Goal: Book appointment/travel/reservation

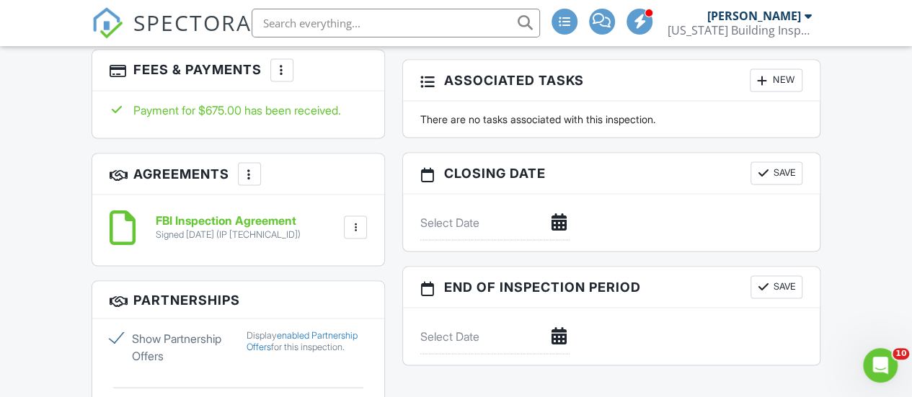
scroll to position [1288, 0]
click at [880, 374] on icon "Open Intercom Messenger" at bounding box center [879, 364] width 24 height 24
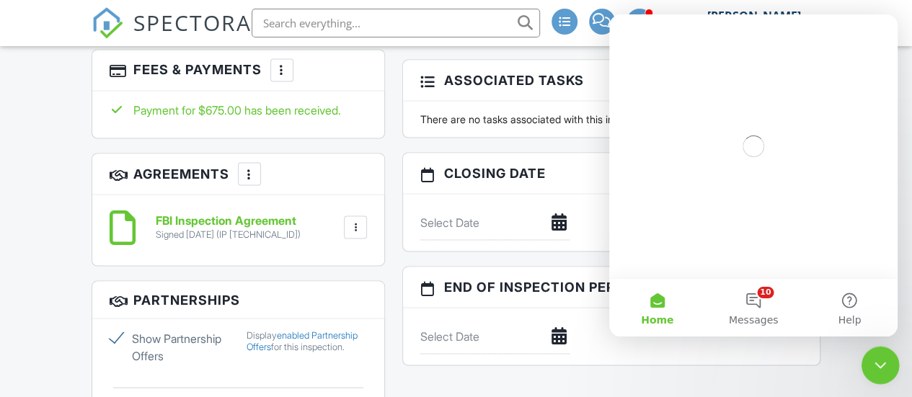
scroll to position [0, 0]
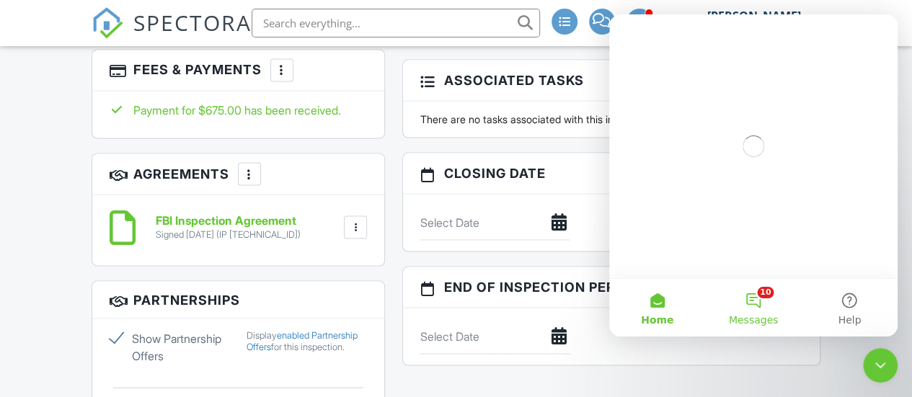
click at [768, 308] on button "10 Messages" at bounding box center [753, 308] width 96 height 58
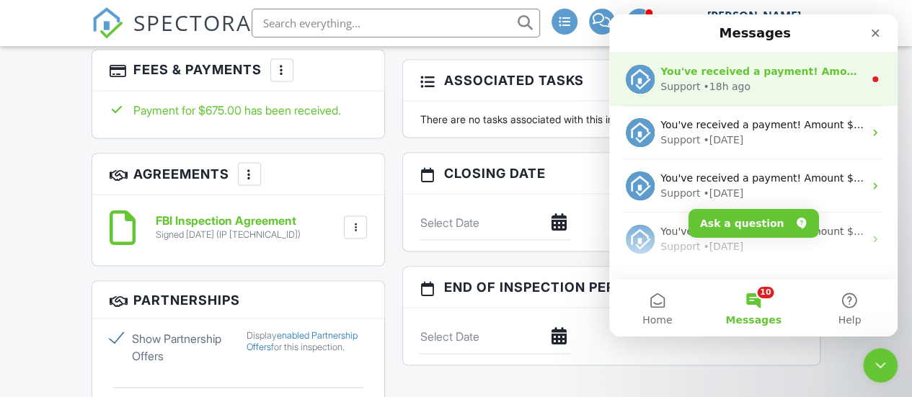
click at [738, 84] on div "• 18h ago" at bounding box center [726, 86] width 47 height 15
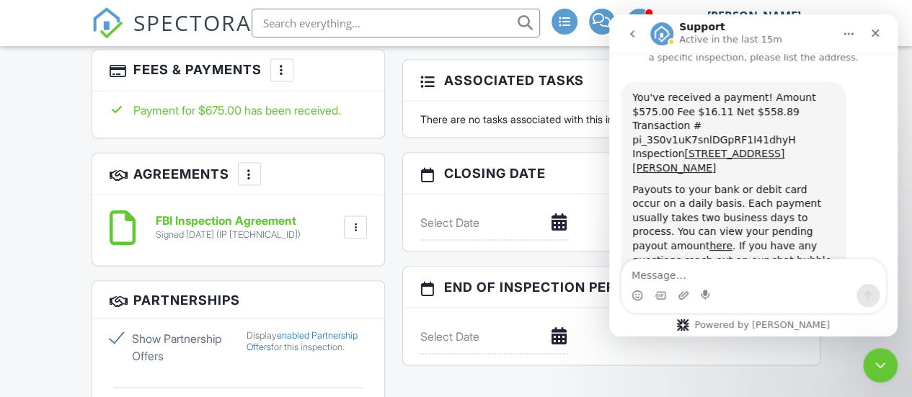
scroll to position [48, 0]
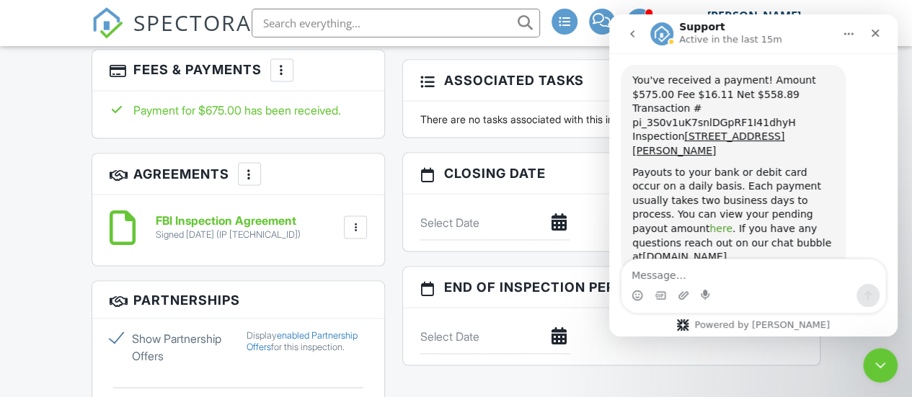
click at [733, 223] on link "here" at bounding box center [720, 229] width 23 height 12
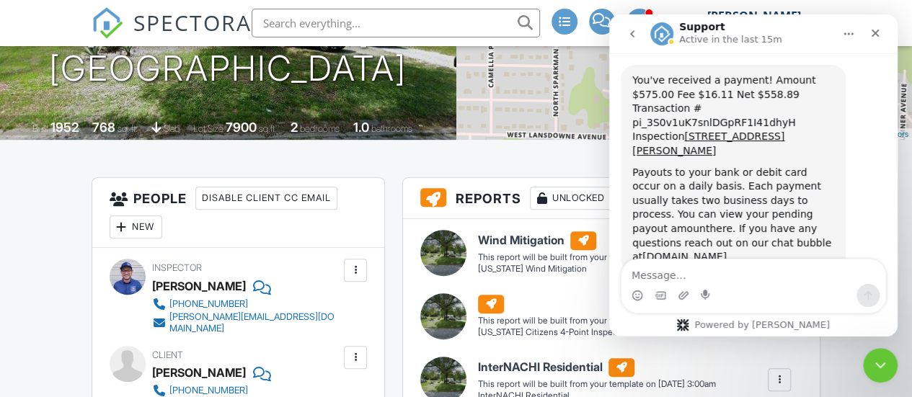
scroll to position [0, 0]
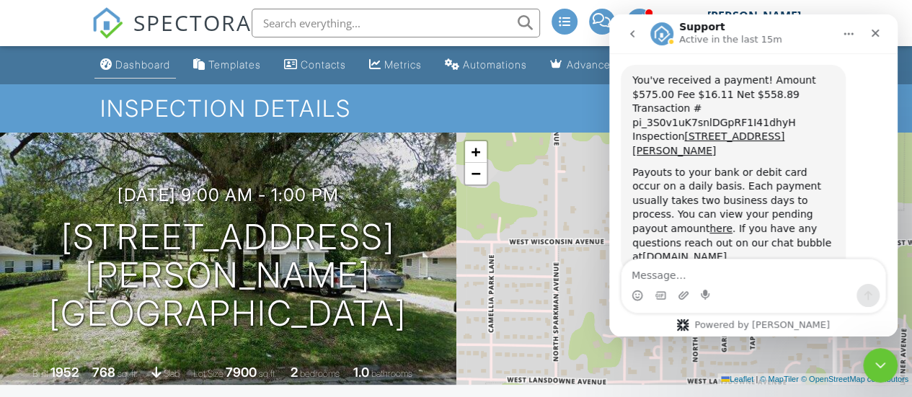
click at [130, 71] on div "Dashboard" at bounding box center [142, 64] width 55 height 12
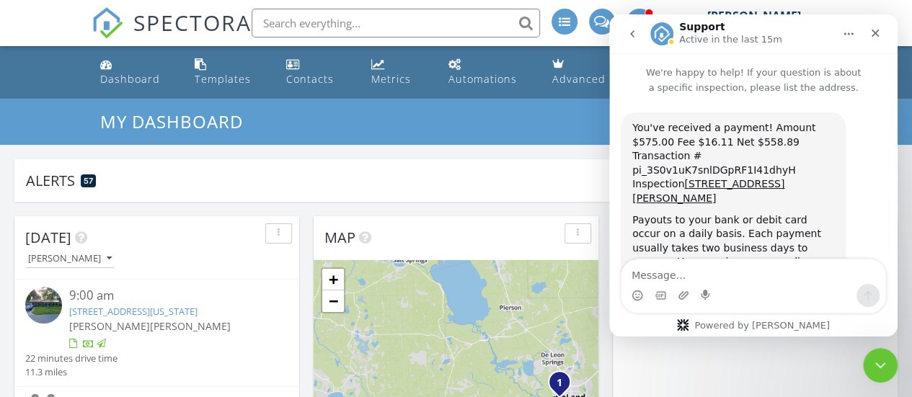
scroll to position [48, 0]
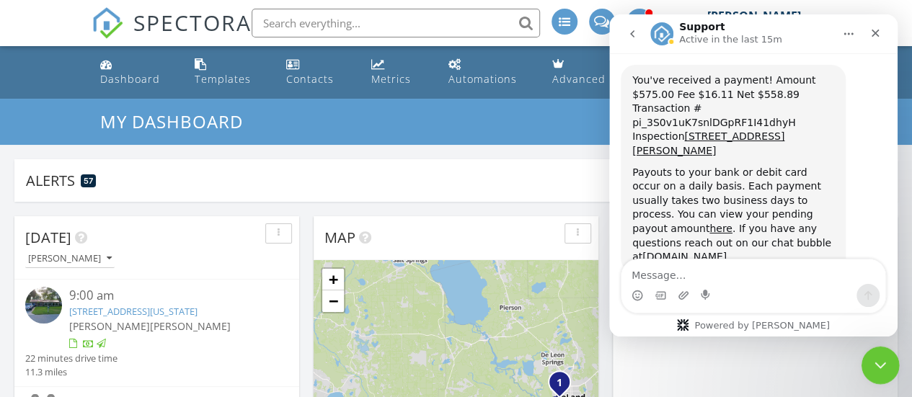
click at [877, 367] on icon "Close Intercom Messenger" at bounding box center [878, 363] width 17 height 17
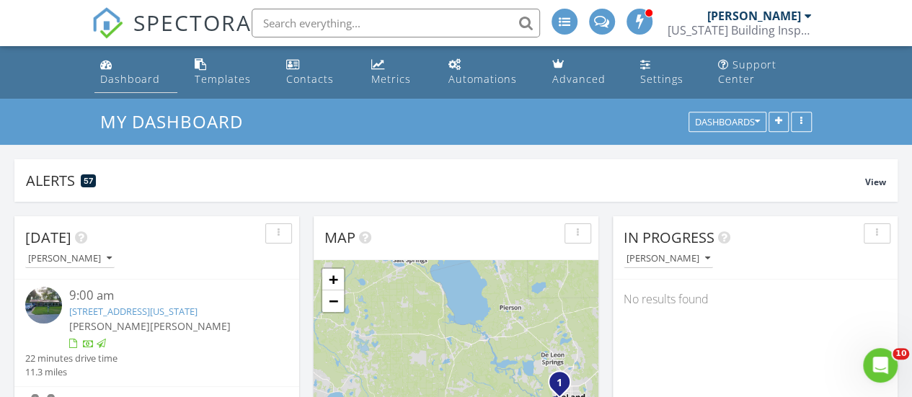
click at [118, 76] on div "Dashboard" at bounding box center [130, 79] width 60 height 14
click at [336, 19] on input "text" at bounding box center [396, 23] width 288 height 29
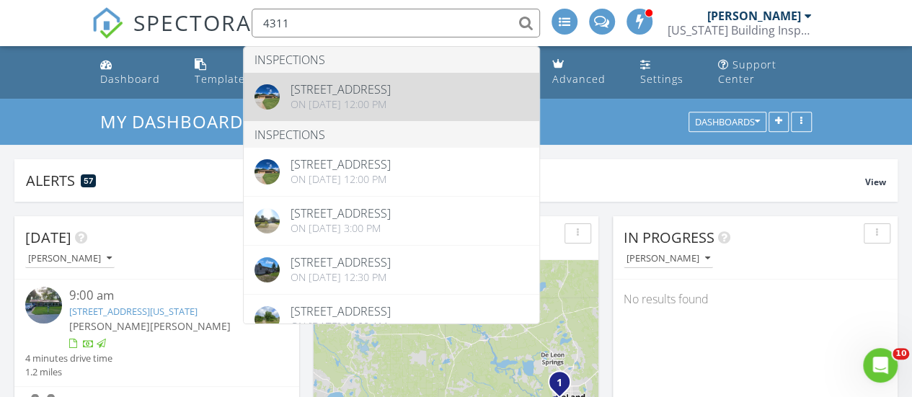
type input "4311"
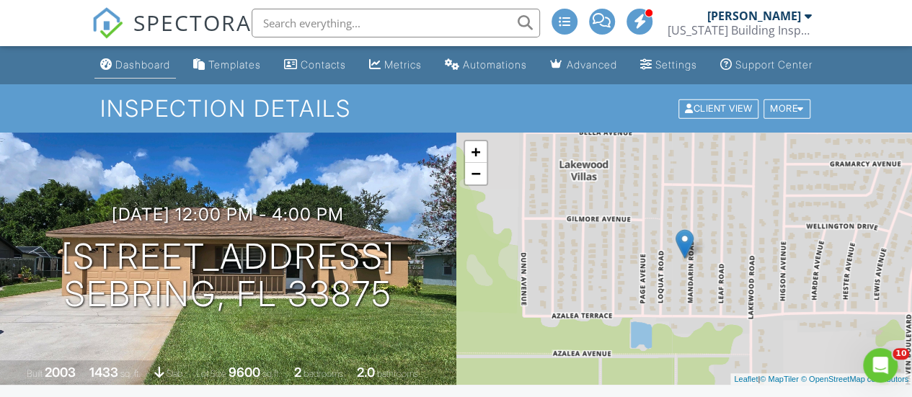
click at [118, 71] on div "Dashboard" at bounding box center [142, 64] width 55 height 12
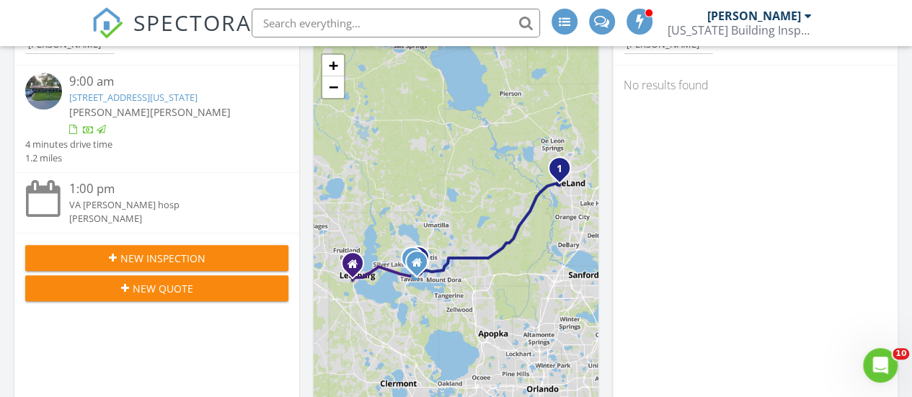
scroll to position [216, 0]
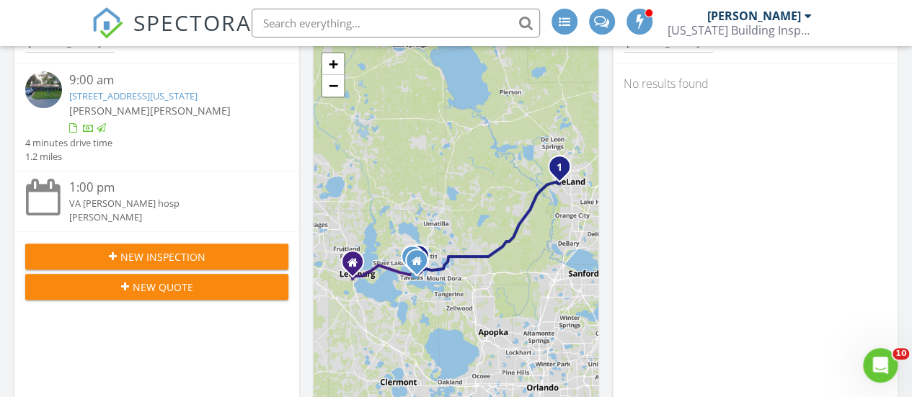
click at [133, 250] on span "New Inspection" at bounding box center [162, 256] width 85 height 15
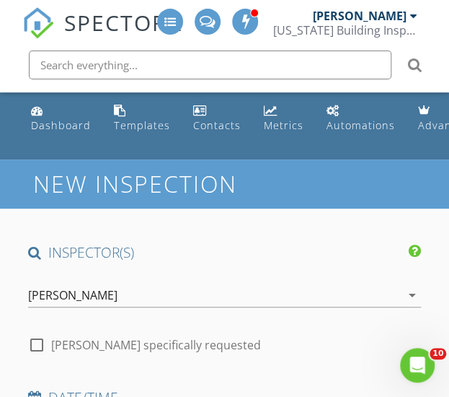
click at [414, 291] on icon "arrow_drop_down" at bounding box center [412, 294] width 17 height 17
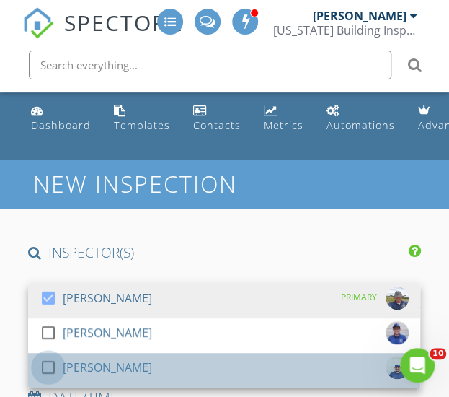
click at [50, 366] on div at bounding box center [48, 367] width 25 height 25
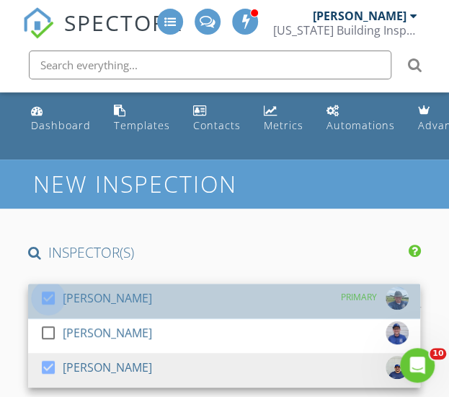
click at [49, 296] on div at bounding box center [48, 298] width 25 height 25
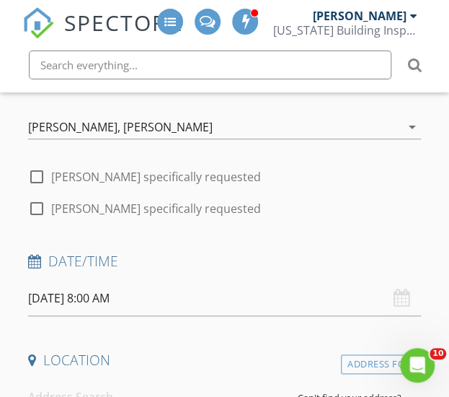
scroll to position [169, 0]
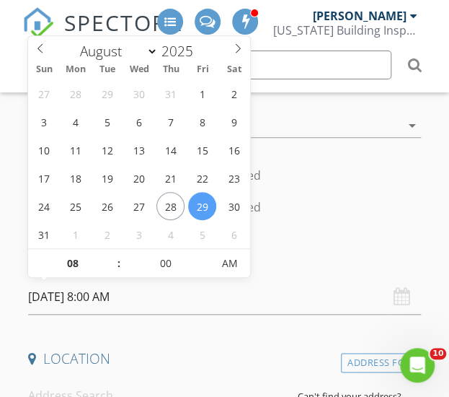
click at [61, 294] on input "08/29/2025 8:00 AM" at bounding box center [224, 296] width 393 height 35
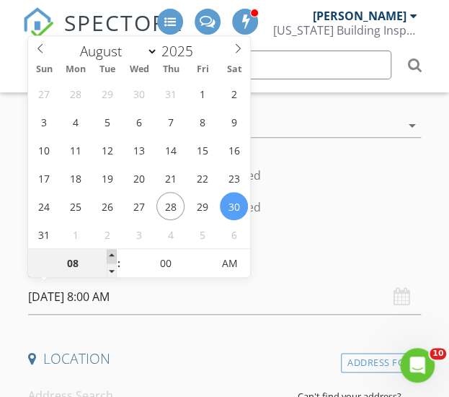
type input "08/30/2025 9:00 AM"
type input "09"
click at [112, 255] on span at bounding box center [112, 256] width 10 height 14
type input "08/30/2025 10:00 AM"
type input "10"
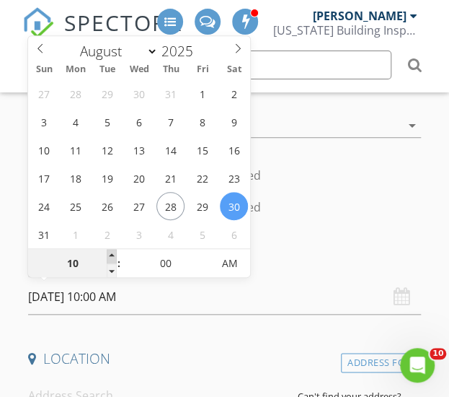
click at [112, 255] on span at bounding box center [112, 256] width 10 height 14
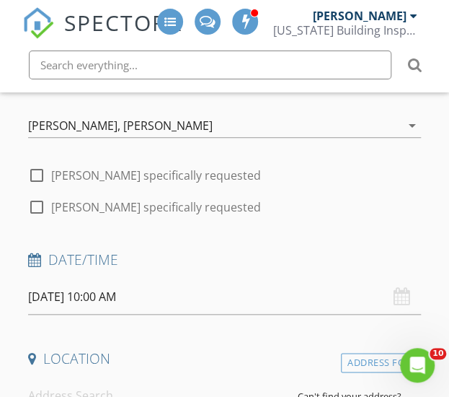
click at [296, 250] on h4 "Date/Time" at bounding box center [224, 259] width 393 height 19
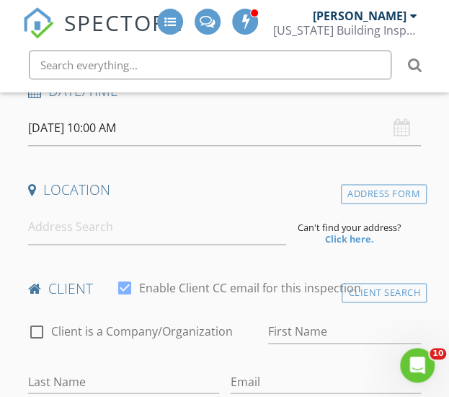
scroll to position [345, 0]
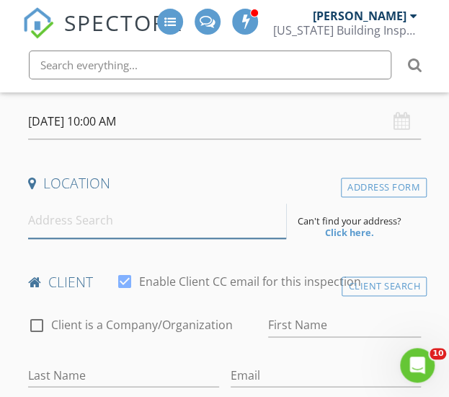
click at [78, 221] on input at bounding box center [157, 220] width 258 height 35
paste input "870 S Thyme pt"
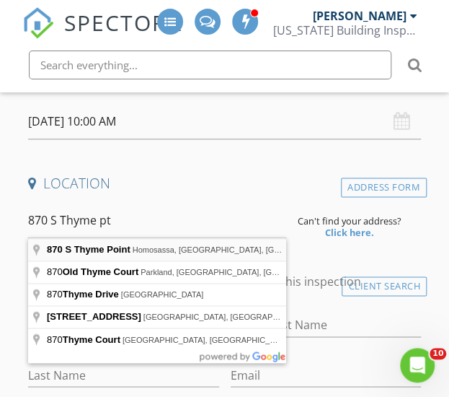
type input "870 S Thyme Point, Homosassa, FL, USA"
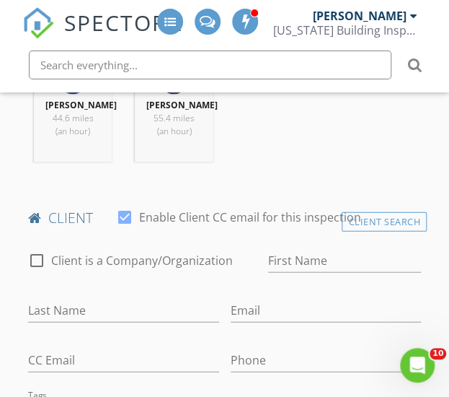
scroll to position [709, 0]
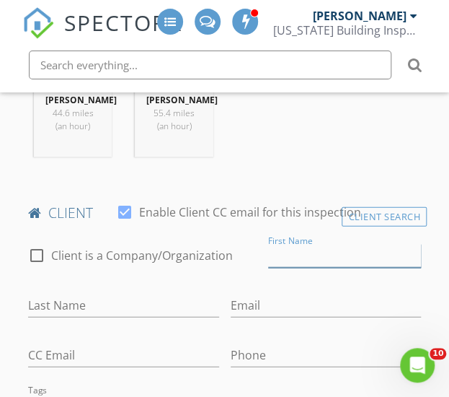
click at [318, 262] on input "First Name" at bounding box center [344, 256] width 153 height 24
type input "Ruth"
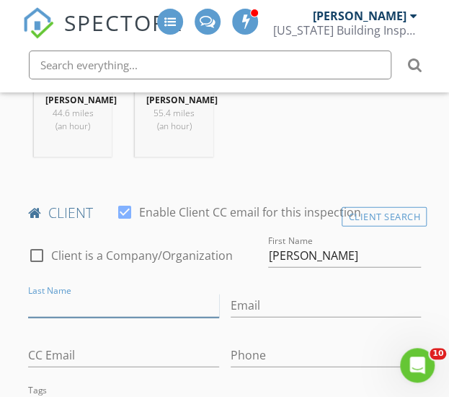
click at [100, 305] on input "Last Name" at bounding box center [123, 305] width 190 height 24
type input "Johnson"
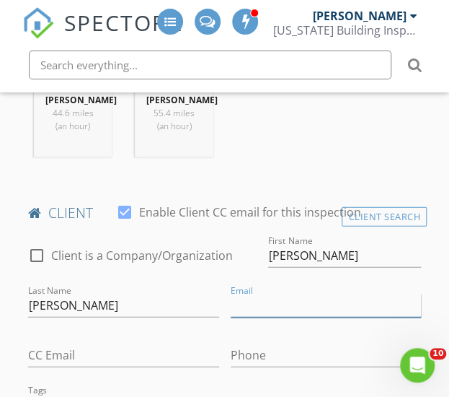
click at [258, 310] on input "Email" at bounding box center [326, 305] width 190 height 24
paste input "soaringhillrj@gmail.com"
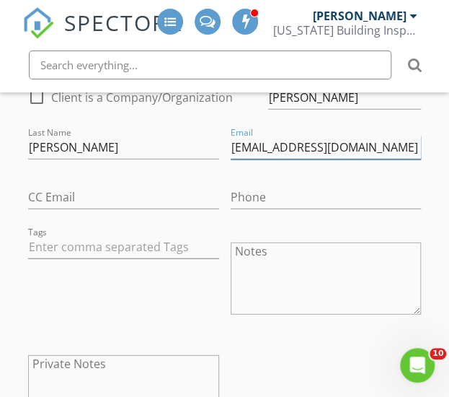
scroll to position [867, 0]
type input "soaringhillrj@gmail.com"
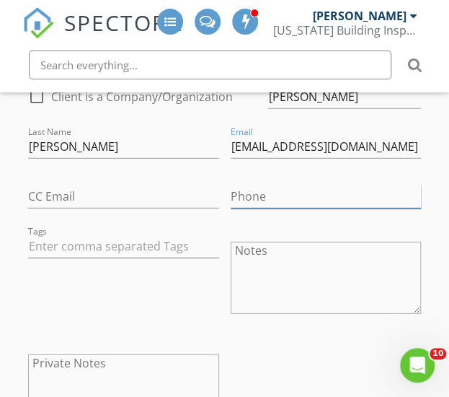
click at [332, 208] on input "Phone" at bounding box center [326, 197] width 190 height 24
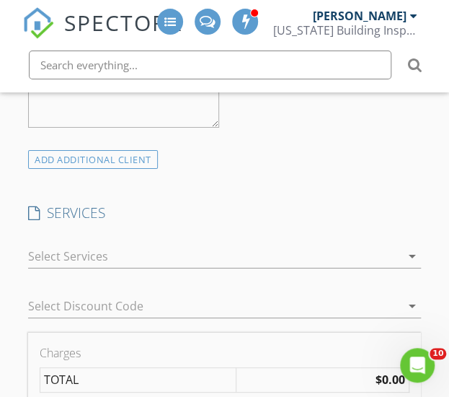
scroll to position [1167, 0]
type input "540-809-3763"
click at [409, 259] on icon "arrow_drop_down" at bounding box center [412, 255] width 17 height 17
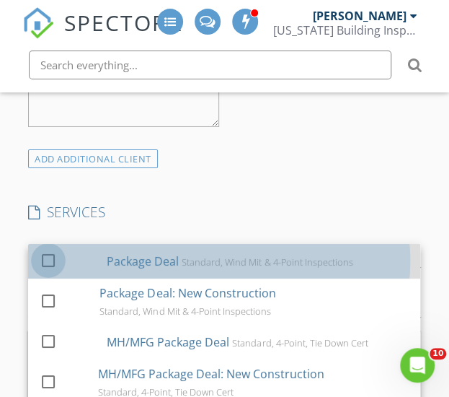
click at [50, 270] on div at bounding box center [48, 259] width 25 height 25
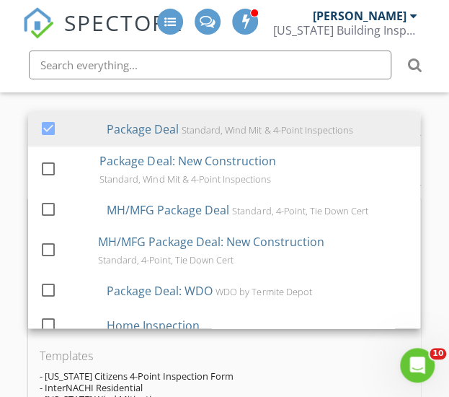
scroll to position [1300, 0]
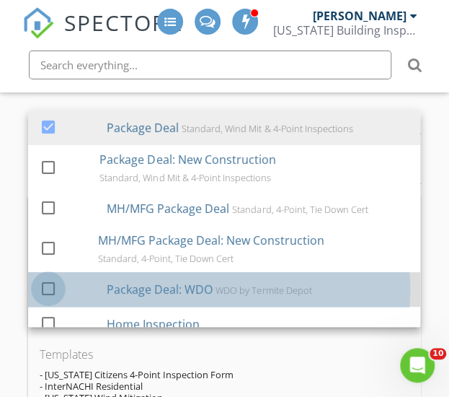
click at [46, 299] on div at bounding box center [48, 287] width 25 height 25
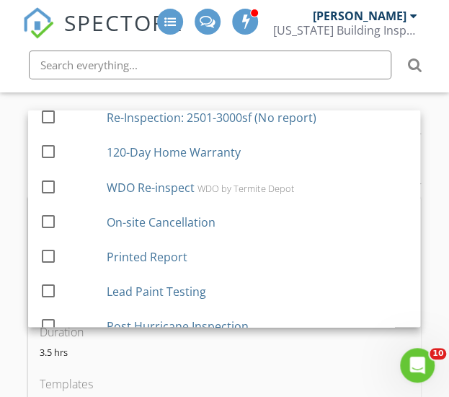
scroll to position [695, 0]
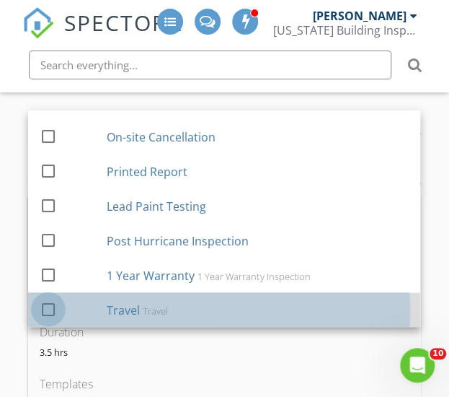
click at [48, 320] on div at bounding box center [48, 308] width 25 height 25
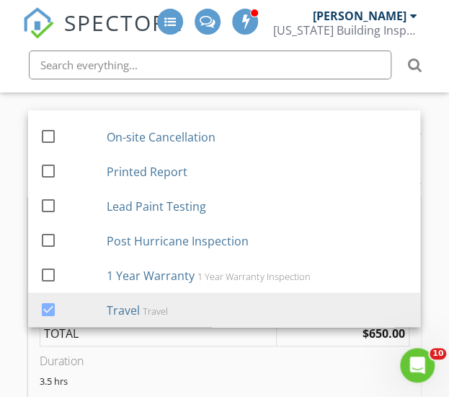
click at [13, 320] on div "New Inspection INSPECTOR(S) check_box Darrell Turner check_box_outline_blank Du…" at bounding box center [224, 391] width 449 height 3065
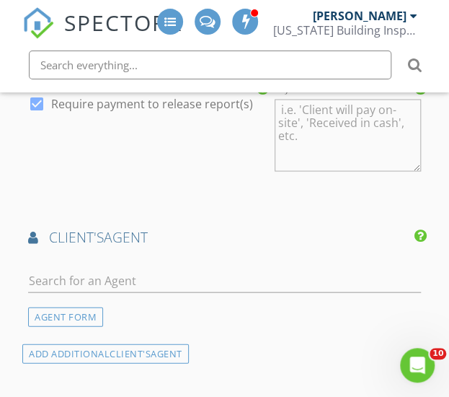
scroll to position [1933, 0]
click at [54, 289] on input "text" at bounding box center [224, 280] width 393 height 24
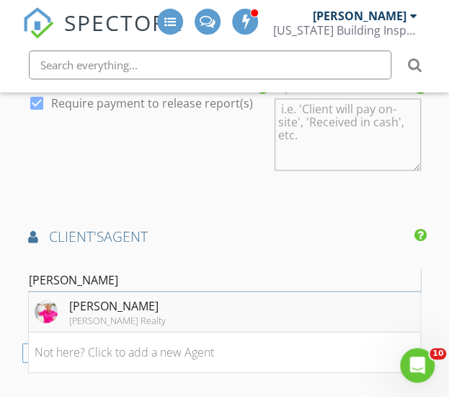
type input "cindy lewis"
click at [81, 314] on div "Cindy Lewis" at bounding box center [117, 304] width 97 height 17
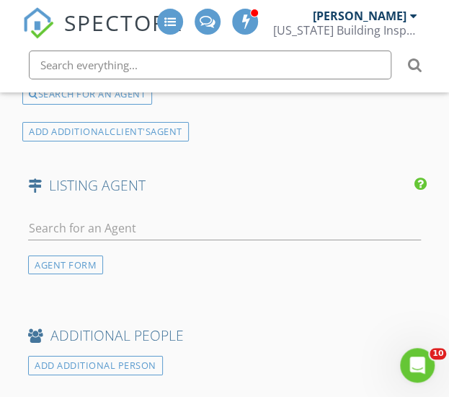
scroll to position [2428, 0]
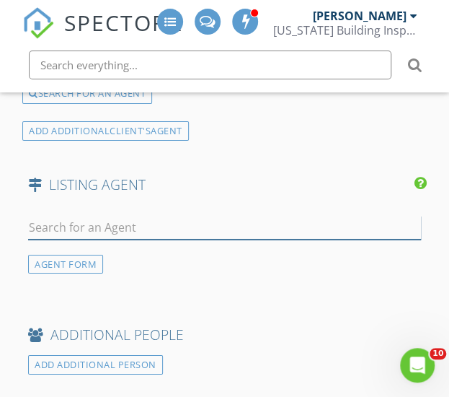
click at [115, 233] on input "text" at bounding box center [224, 228] width 393 height 24
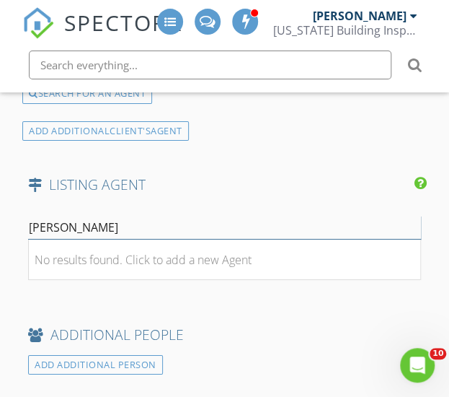
type input "J"
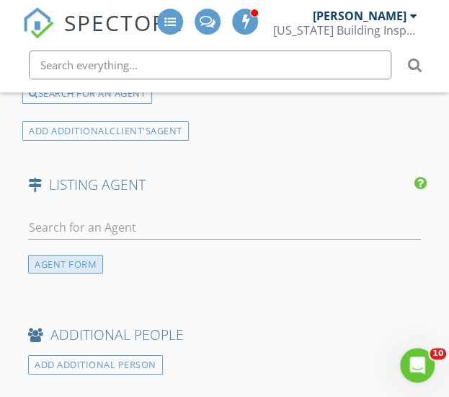
click at [79, 268] on div "AGENT FORM" at bounding box center [65, 264] width 75 height 19
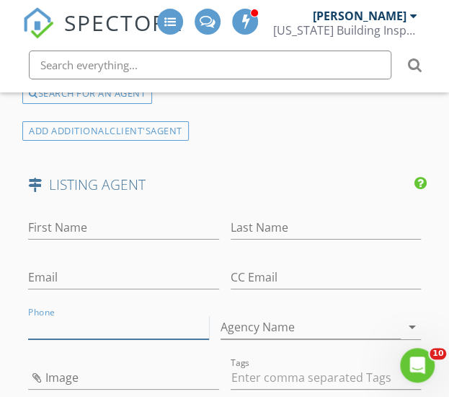
click at [73, 337] on input "Phone" at bounding box center [118, 327] width 180 height 24
paste input "352-422-0488"
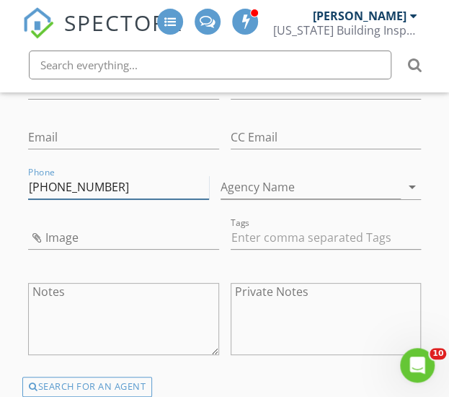
scroll to position [2588, 0]
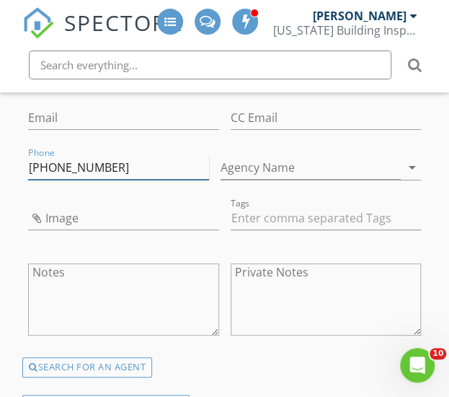
type input "352-422-0488"
click at [98, 220] on input "Image" at bounding box center [123, 218] width 190 height 24
type input "janice ayers.jpg"
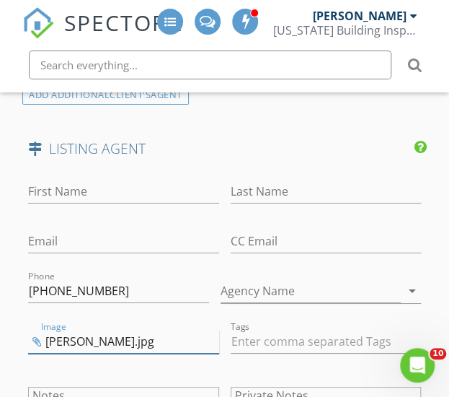
scroll to position [2454, 0]
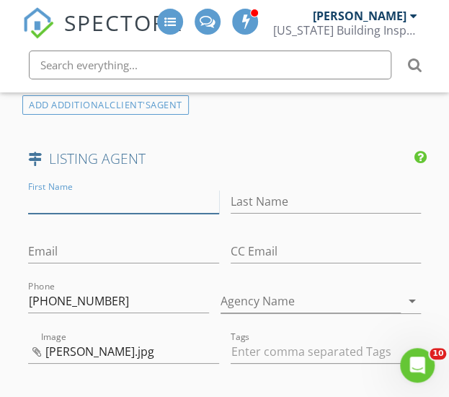
click at [118, 201] on input "First Name" at bounding box center [123, 202] width 190 height 24
type input "Janice"
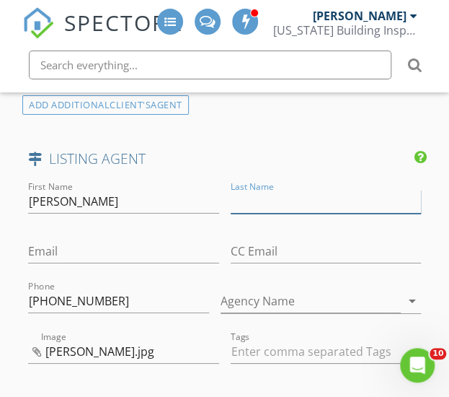
click at [257, 211] on input "Last Name" at bounding box center [326, 202] width 190 height 24
type input "Ayers"
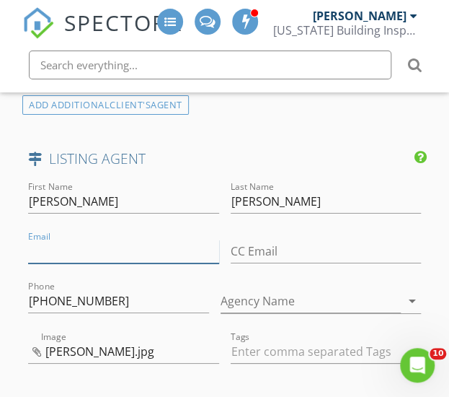
click at [87, 247] on input "Email" at bounding box center [123, 251] width 190 height 24
paste input "ayersok@yahoo.com"
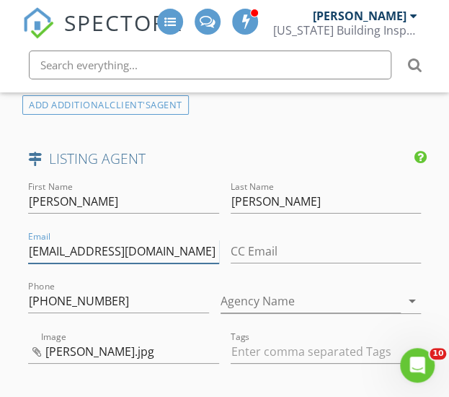
type input "ayersok@yahoo.com"
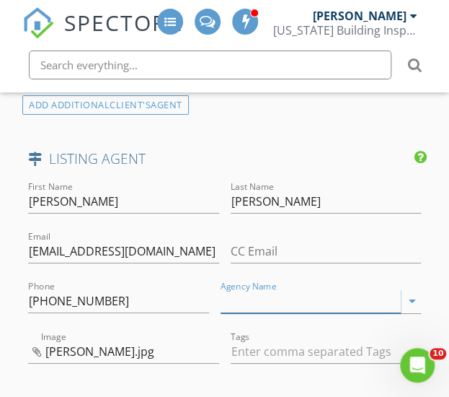
click at [275, 309] on input "Agency Name" at bounding box center [311, 301] width 180 height 24
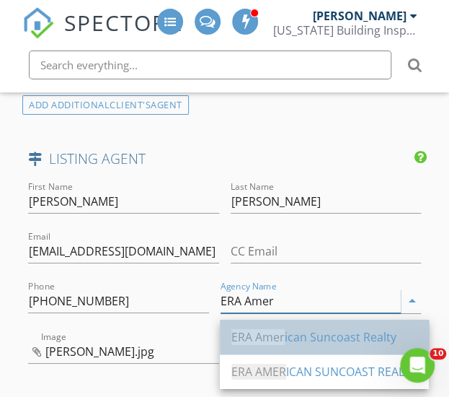
click at [301, 337] on div "ERA Amer ican Suncoast Realty" at bounding box center [324, 336] width 186 height 17
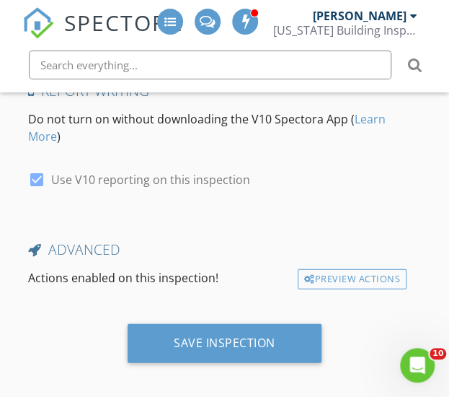
scroll to position [3388, 0]
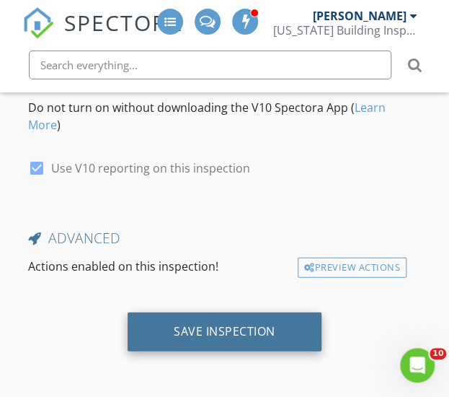
type input "ERA American Suncoast Realty"
click at [220, 333] on div "Save Inspection" at bounding box center [225, 331] width 102 height 14
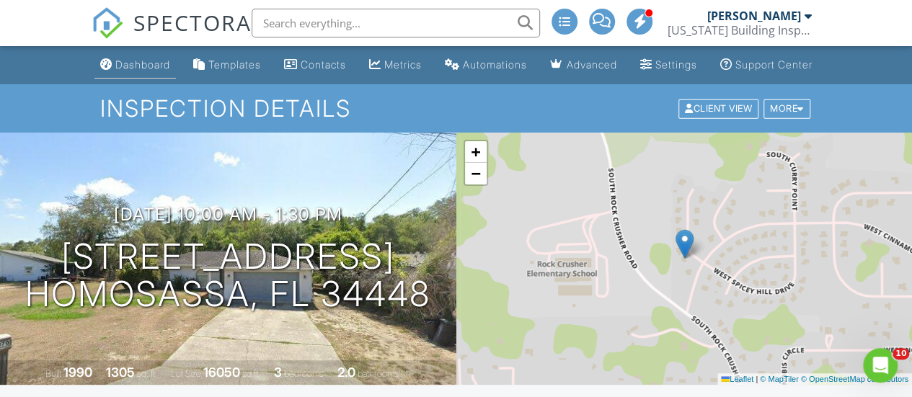
click at [123, 71] on div "Dashboard" at bounding box center [142, 64] width 55 height 12
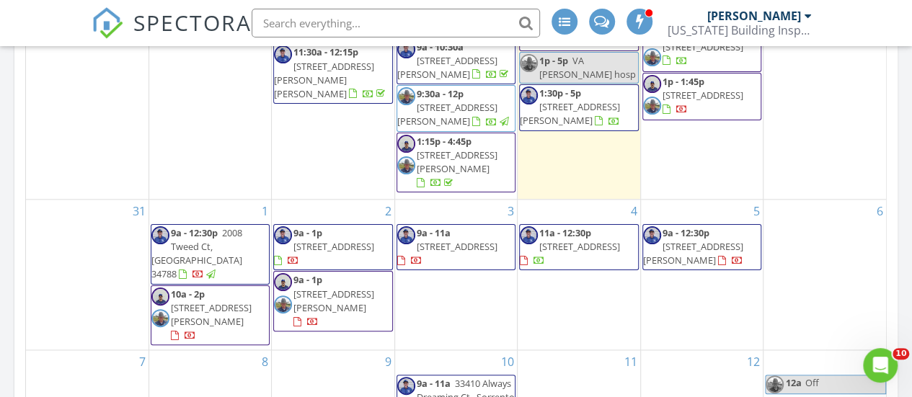
scroll to position [823, 0]
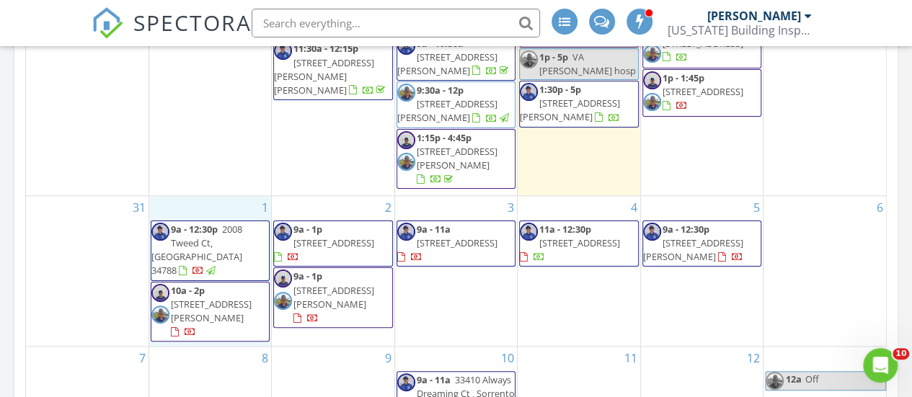
click at [228, 333] on div "1 9a - 12:30p 2008 Tweed Ct, [GEOGRAPHIC_DATA] 34788 10a - 2p [STREET_ADDRESS][…" at bounding box center [210, 271] width 122 height 150
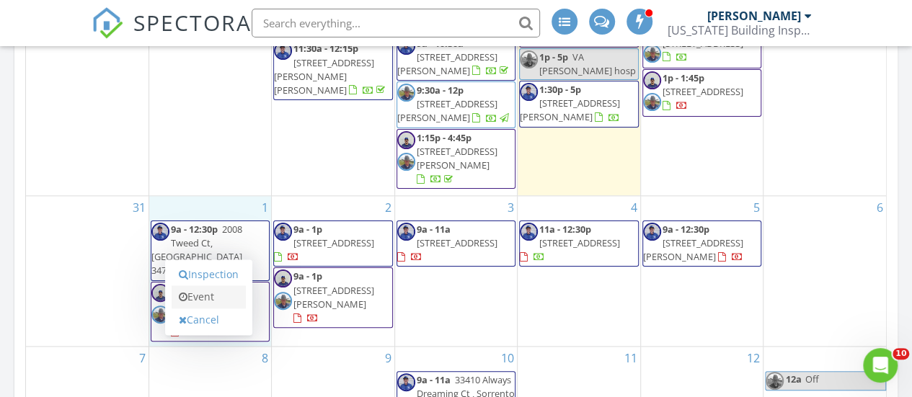
click at [208, 297] on link "Event" at bounding box center [209, 297] width 74 height 23
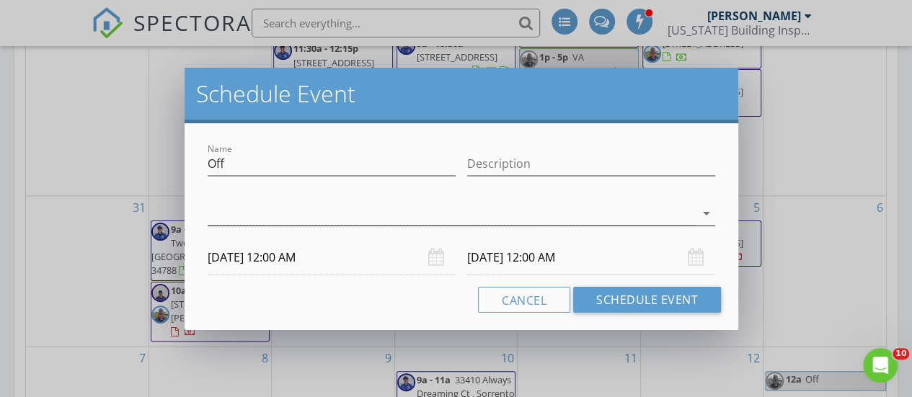
click at [707, 211] on icon "arrow_drop_down" at bounding box center [706, 213] width 17 height 17
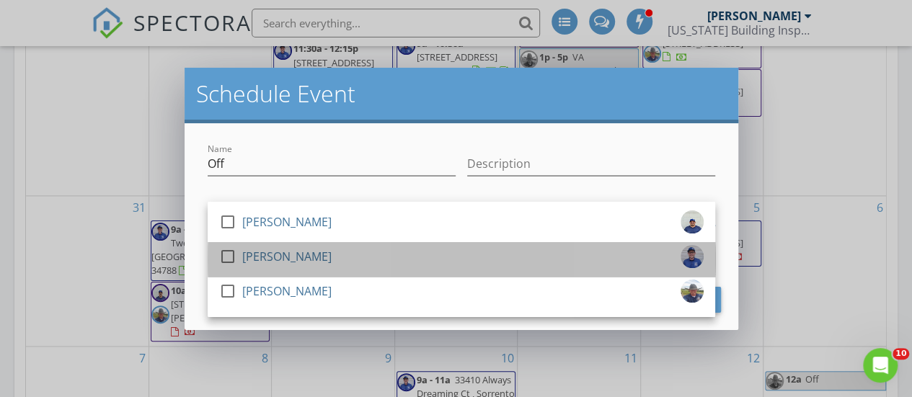
click at [437, 258] on div "check_box_outline_blank [PERSON_NAME]" at bounding box center [461, 259] width 485 height 29
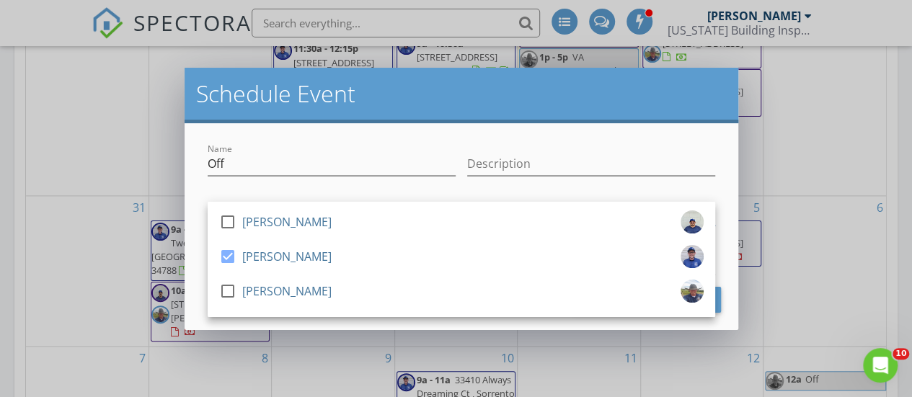
click at [192, 276] on div "Name Off Description check_box_outline_blank [PERSON_NAME] check_box [PERSON_NA…" at bounding box center [462, 226] width 554 height 207
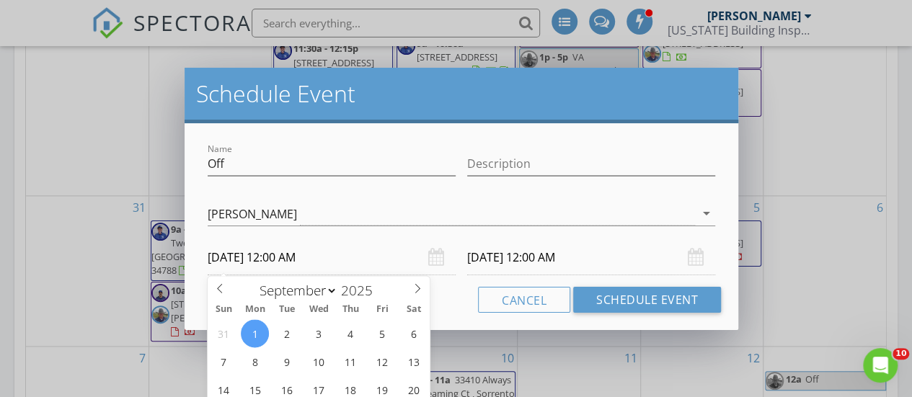
click at [323, 257] on input "[DATE] 12:00 AM" at bounding box center [332, 257] width 248 height 35
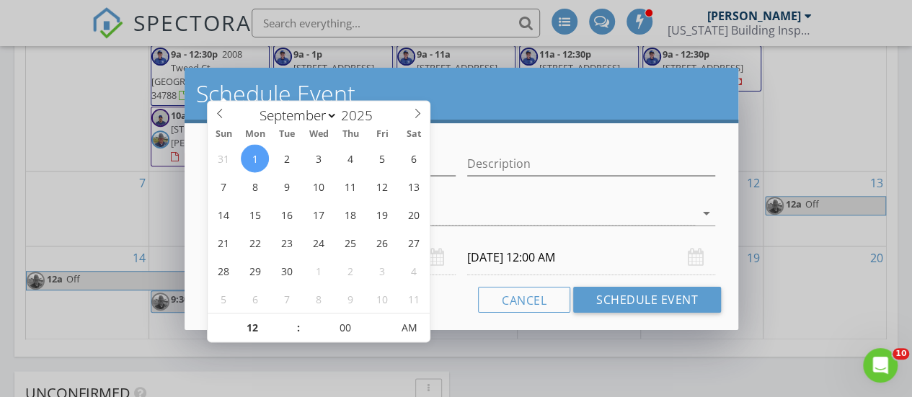
scroll to position [1002, 0]
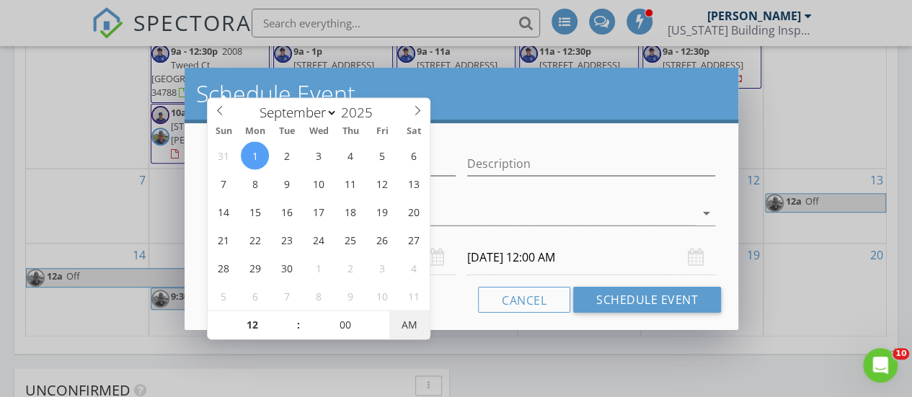
type input "[DATE] 12:00 PM"
click at [411, 327] on span "PM" at bounding box center [409, 325] width 40 height 29
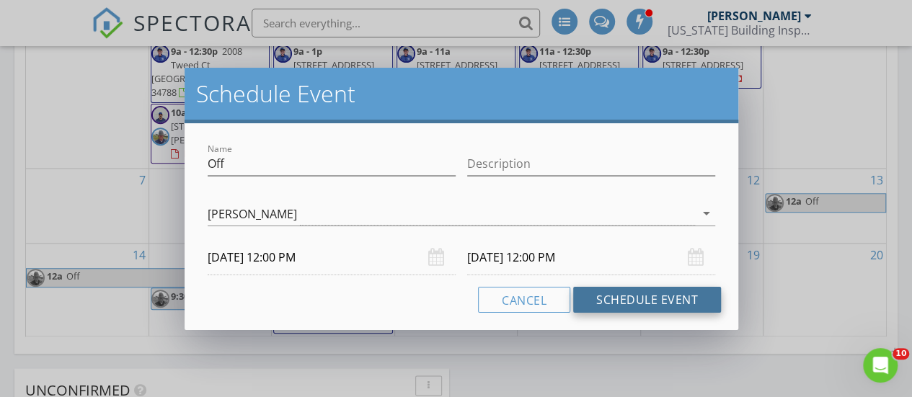
click at [614, 301] on button "Schedule Event" at bounding box center [647, 300] width 148 height 26
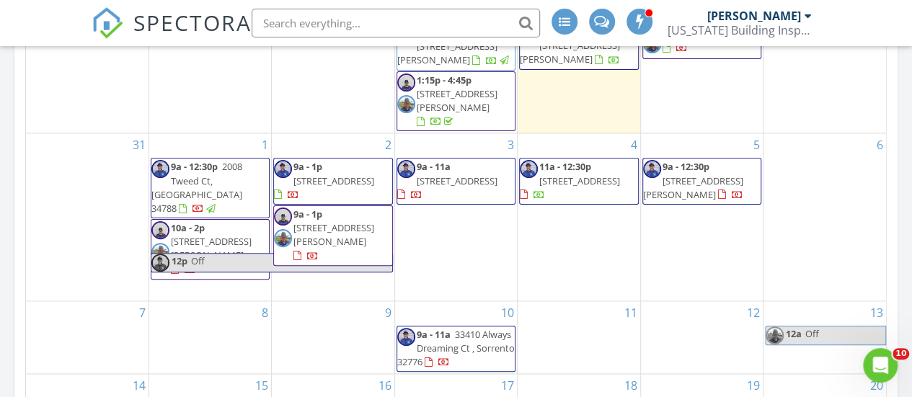
scroll to position [880, 0]
click at [357, 267] on span "Off" at bounding box center [291, 264] width 202 height 18
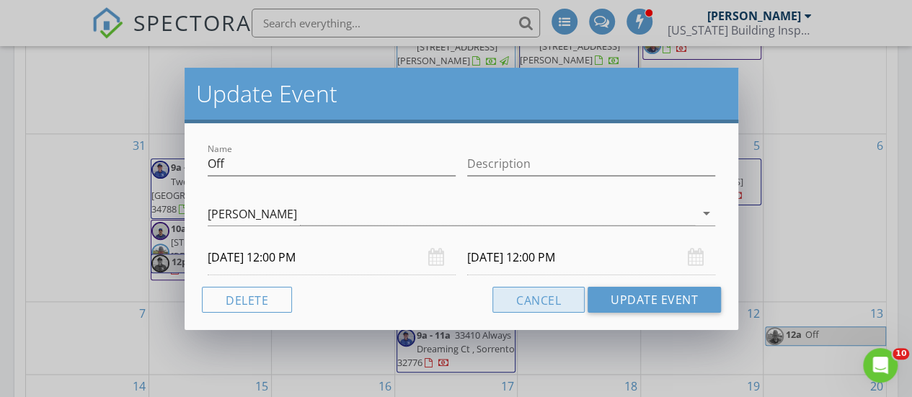
click at [531, 300] on button "Cancel" at bounding box center [538, 300] width 92 height 26
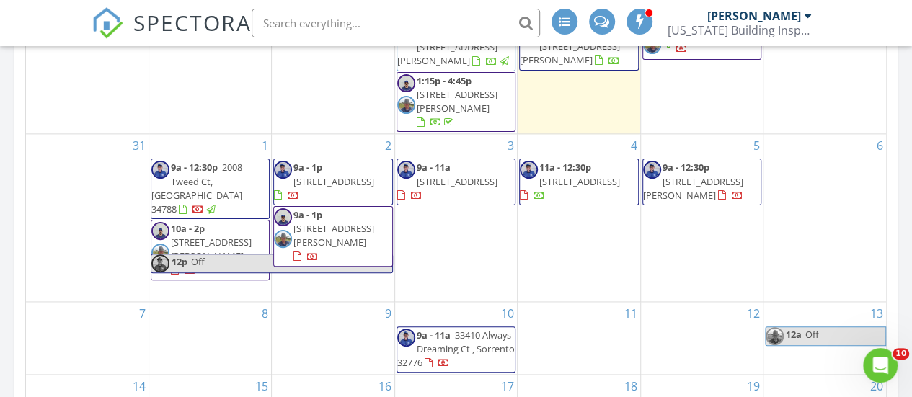
click at [325, 273] on span "Off" at bounding box center [291, 264] width 202 height 18
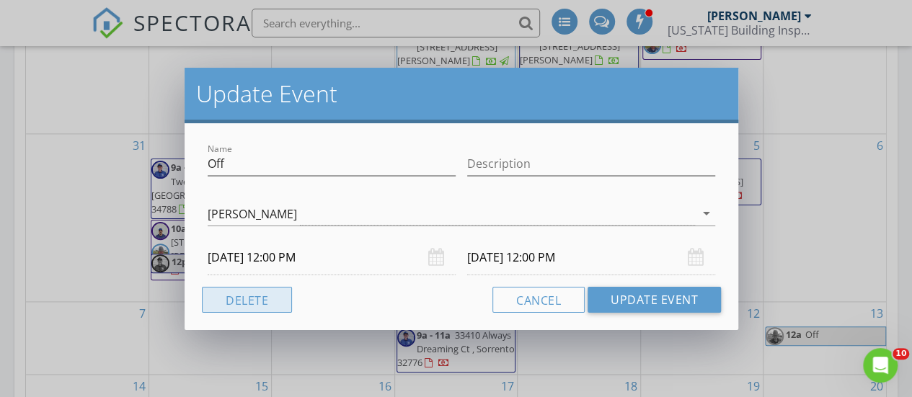
click at [253, 292] on button "Delete" at bounding box center [247, 300] width 90 height 26
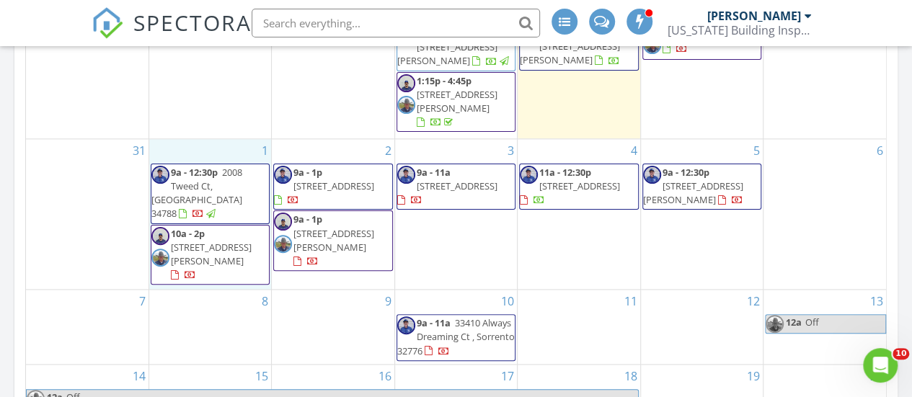
click at [231, 275] on div "1 9a - 12:30p 2008 Tweed Ct, Leesburg 34788 10a - 2p 3113 Carter Path, Wildwood…" at bounding box center [210, 214] width 122 height 150
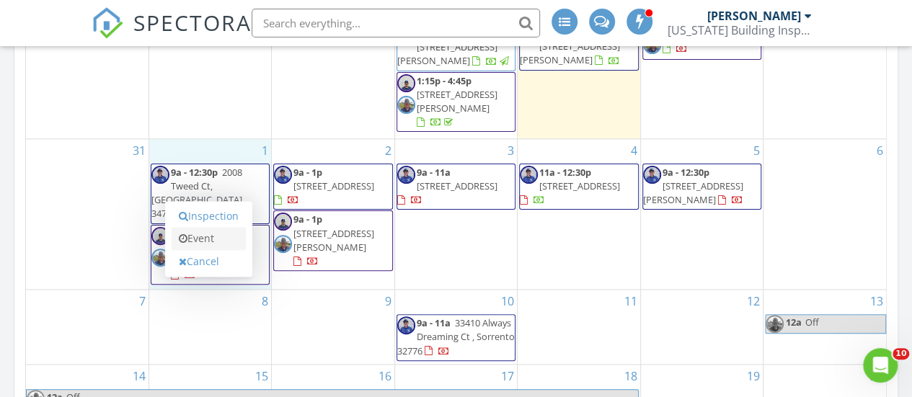
click at [215, 239] on link "Event" at bounding box center [209, 238] width 74 height 23
select select "8"
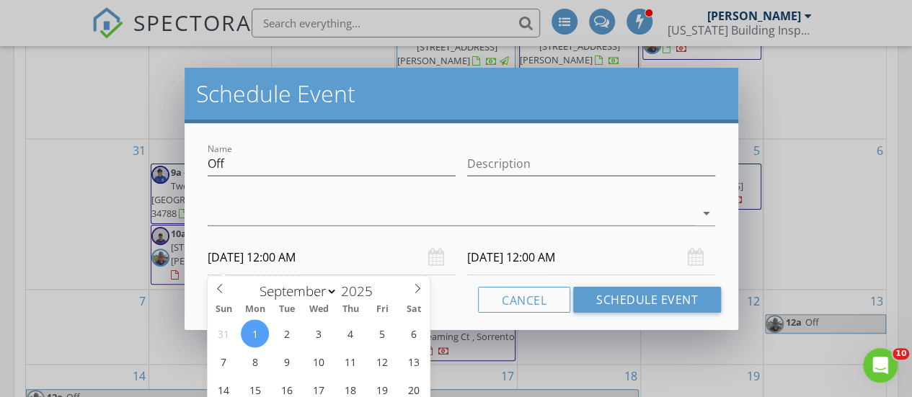
click at [320, 257] on input "09/01/2025 12:00 AM" at bounding box center [332, 257] width 248 height 35
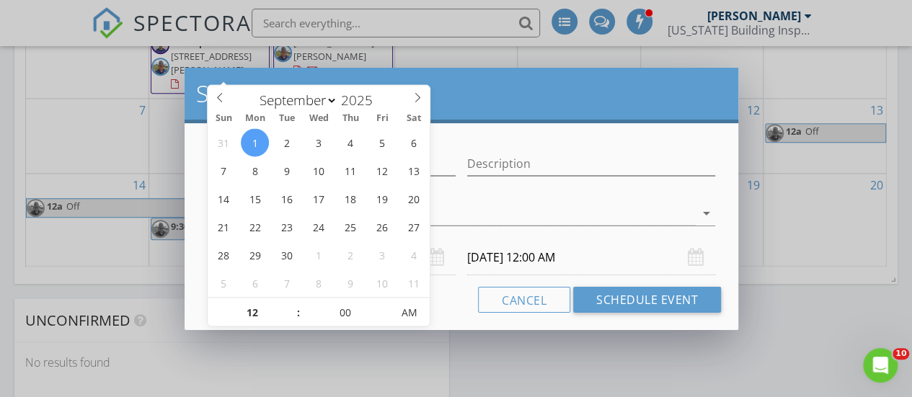
scroll to position [1072, 0]
type input "01"
type input "09/01/2025 1:00 AM"
click at [292, 304] on span at bounding box center [291, 304] width 10 height 14
type input "09/02/2025 1:00 AM"
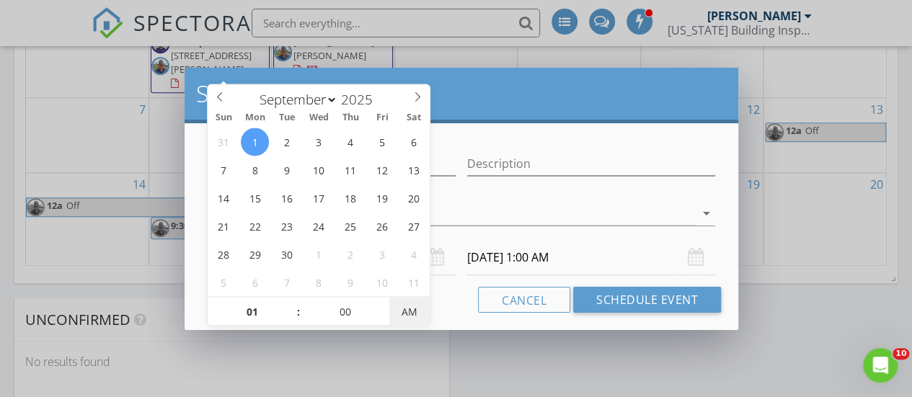
type input "09/01/2025 1:00 PM"
type input "09/02/2025 1:00 PM"
click at [412, 316] on span "PM" at bounding box center [409, 311] width 40 height 29
click at [451, 307] on div "Cancel Schedule Event" at bounding box center [461, 300] width 519 height 26
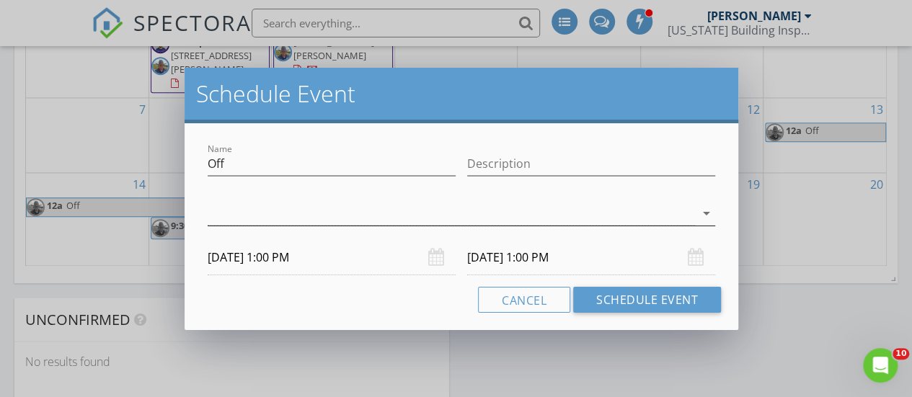
click at [707, 211] on icon "arrow_drop_down" at bounding box center [706, 213] width 17 height 17
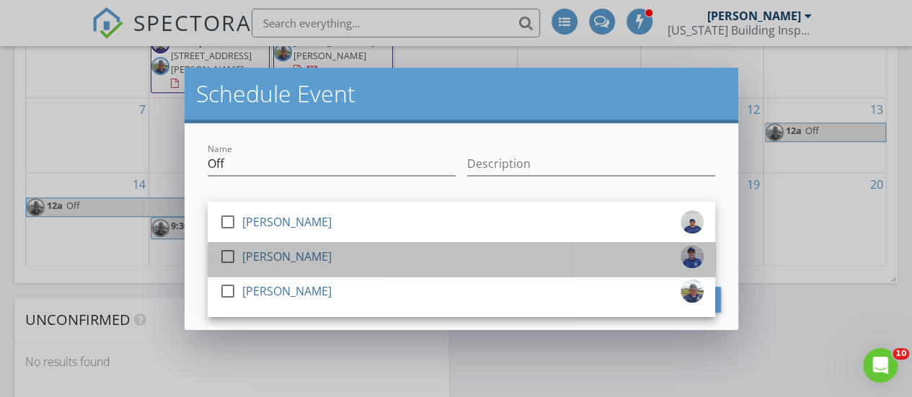
click at [547, 255] on div "check_box_outline_blank Dustin Turner" at bounding box center [461, 259] width 485 height 29
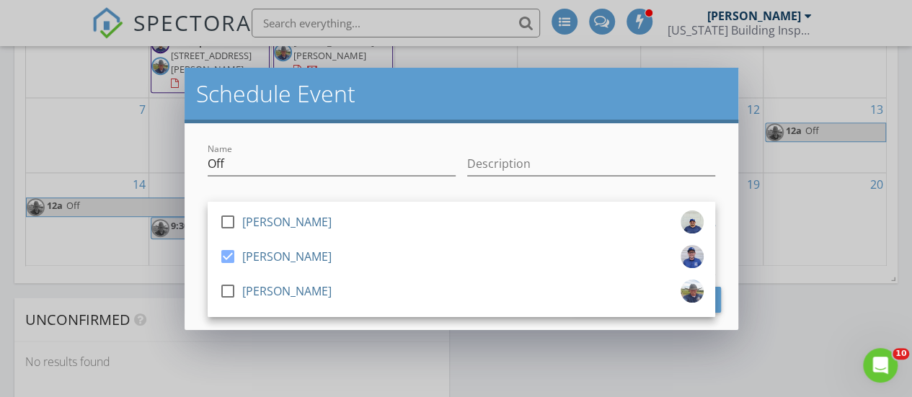
click at [200, 183] on div "Name Off Description check_box_outline_blank Eugene Cusie check_box Dustin Turn…" at bounding box center [462, 226] width 554 height 207
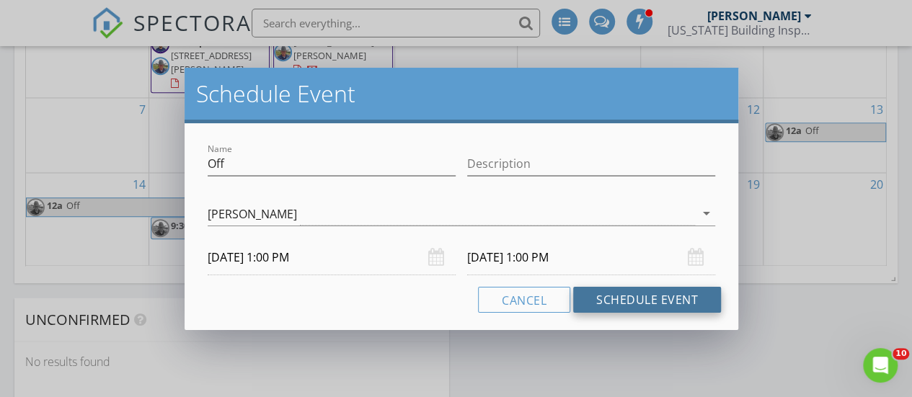
click at [631, 302] on button "Schedule Event" at bounding box center [647, 300] width 148 height 26
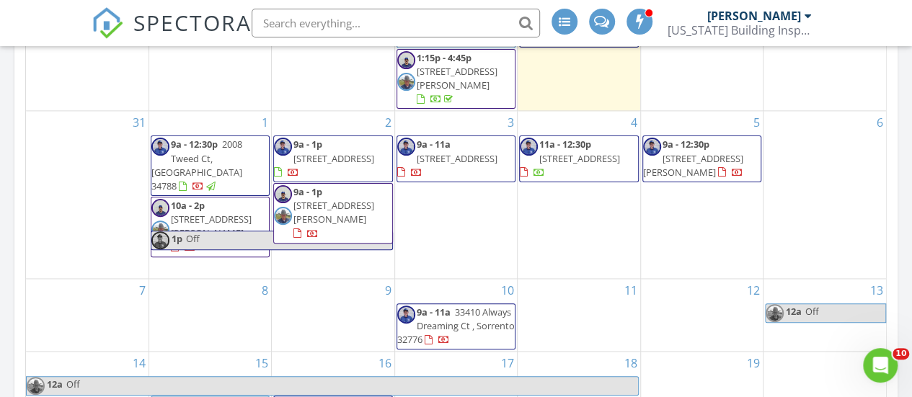
scroll to position [903, 0]
click at [350, 245] on span "Off" at bounding box center [288, 241] width 207 height 18
select select "8"
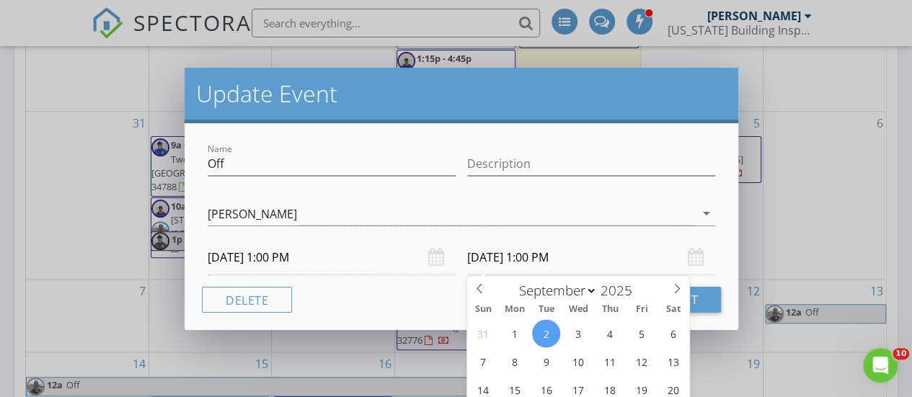
click at [550, 257] on input "09/02/2025 1:00 PM" at bounding box center [591, 257] width 248 height 35
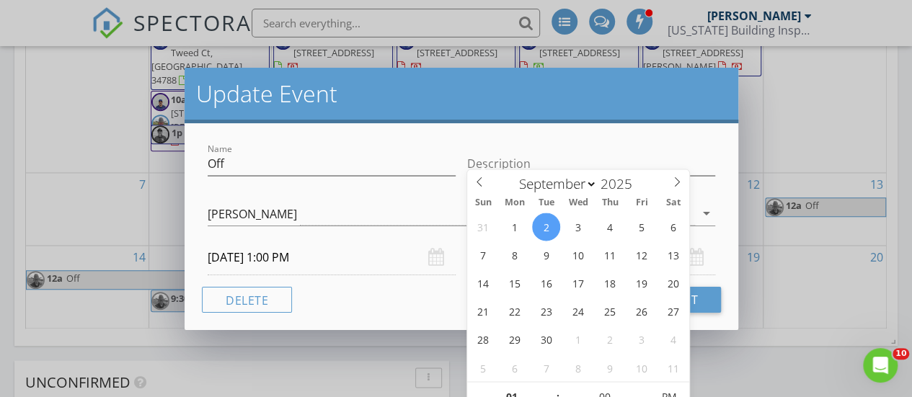
scroll to position [1015, 0]
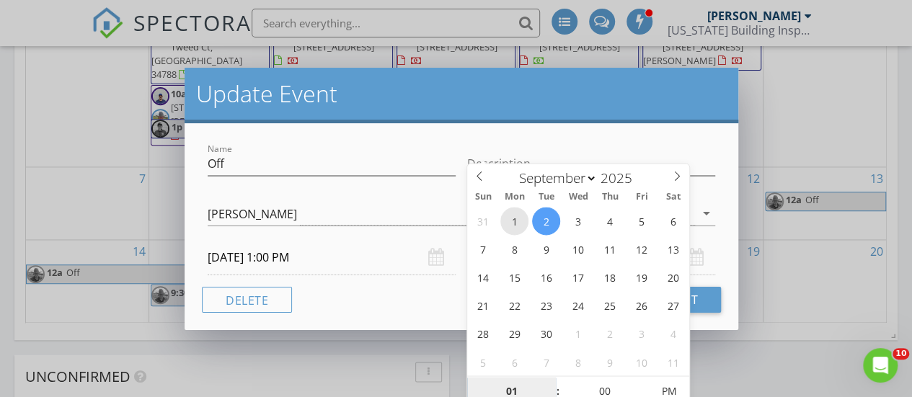
type input "09/01/2025 1:00 PM"
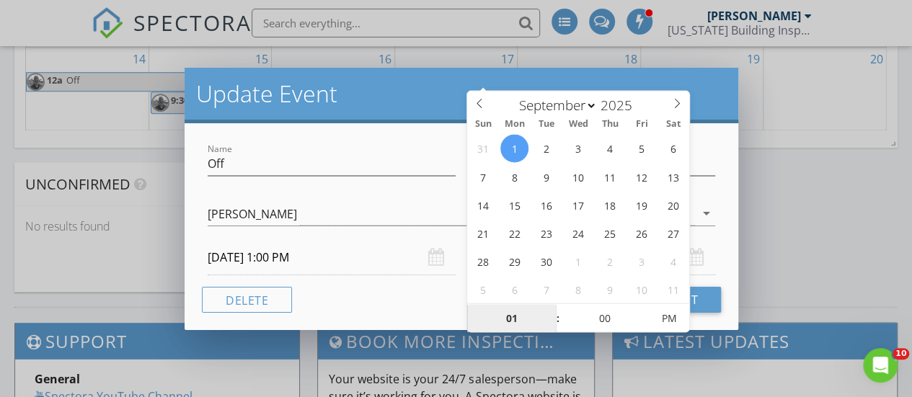
scroll to position [1228, 0]
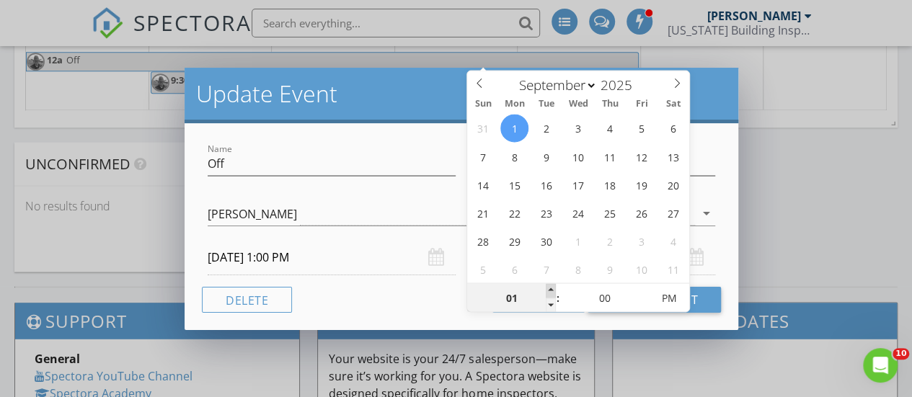
type input "02"
type input "09/01/2025 2:00 PM"
click at [551, 291] on span at bounding box center [551, 290] width 10 height 14
type input "03"
type input "09/01/2025 3:00 PM"
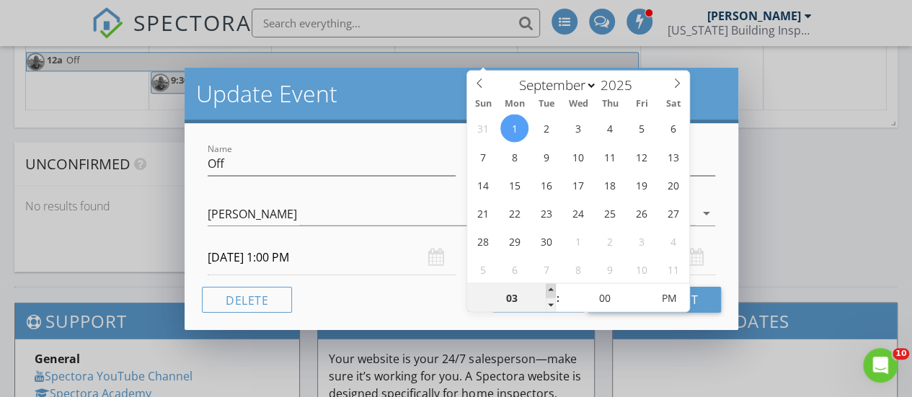
click at [551, 291] on span at bounding box center [551, 290] width 10 height 14
type input "04"
type input "09/01/2025 4:00 PM"
click at [551, 291] on span at bounding box center [551, 290] width 10 height 14
type input "05"
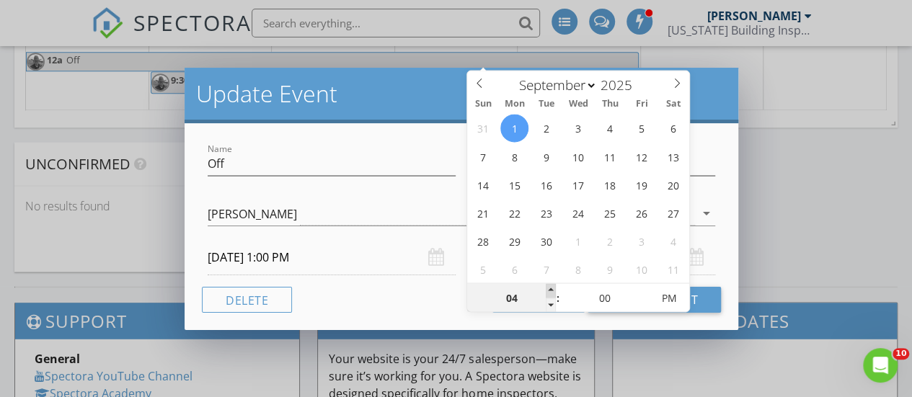
type input "09/01/2025 5:00 PM"
click at [551, 291] on span at bounding box center [551, 290] width 10 height 14
type input "06"
type input "09/01/2025 6:00 PM"
click at [551, 291] on span at bounding box center [551, 290] width 10 height 14
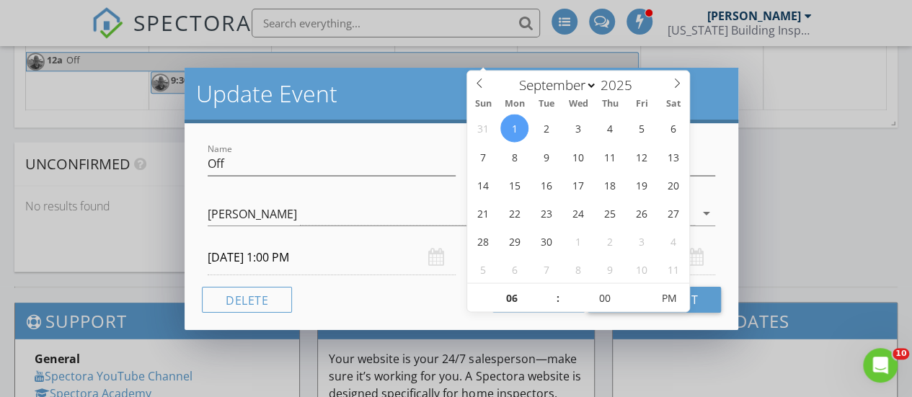
click at [435, 292] on div "Cancel Update Event" at bounding box center [461, 300] width 519 height 26
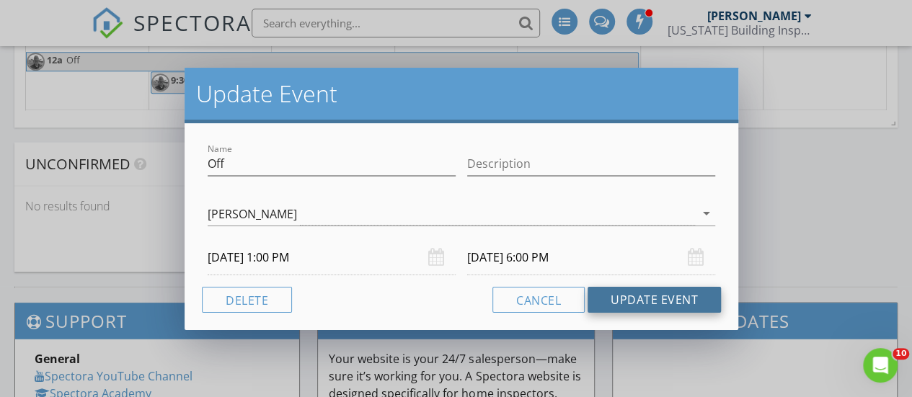
click at [636, 302] on button "Update Event" at bounding box center [654, 300] width 133 height 26
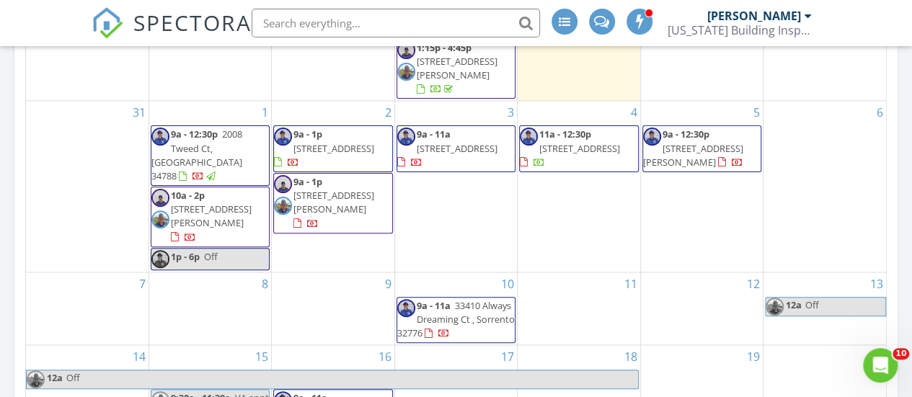
scroll to position [913, 0]
click at [354, 156] on span "[STREET_ADDRESS]" at bounding box center [333, 149] width 81 height 13
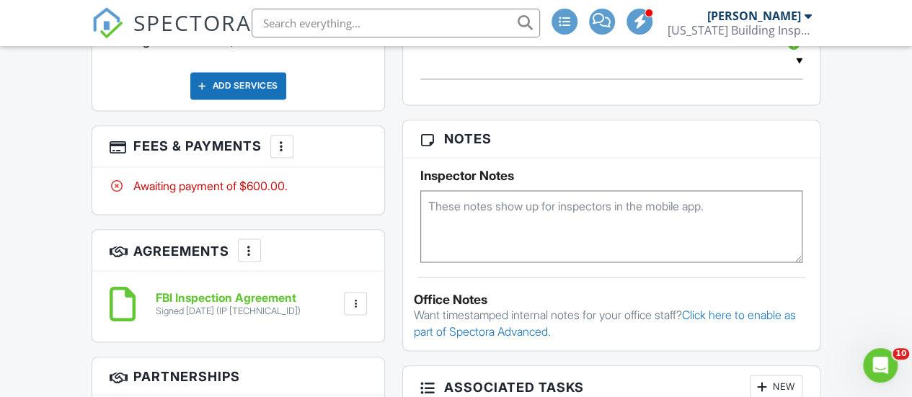
scroll to position [1138, 0]
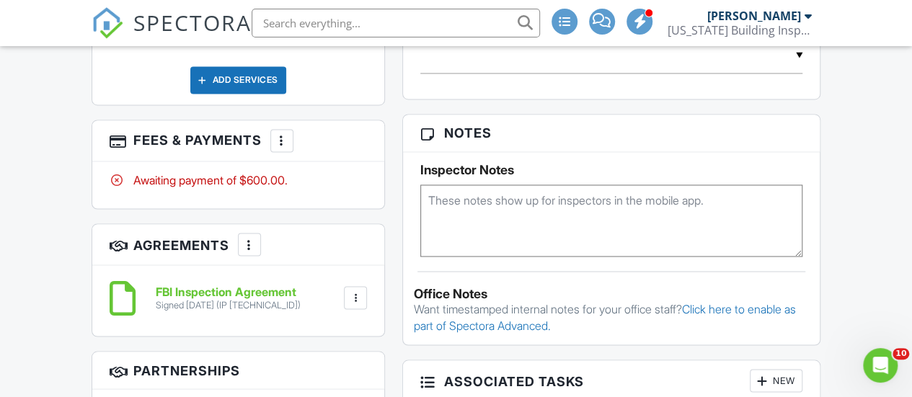
click at [507, 217] on textarea at bounding box center [611, 221] width 382 height 72
type textarea "code 285199"
click at [857, 252] on div "Dashboard Templates Contacts Metrics Automations Advanced Settings Support Cent…" at bounding box center [456, 289] width 912 height 2762
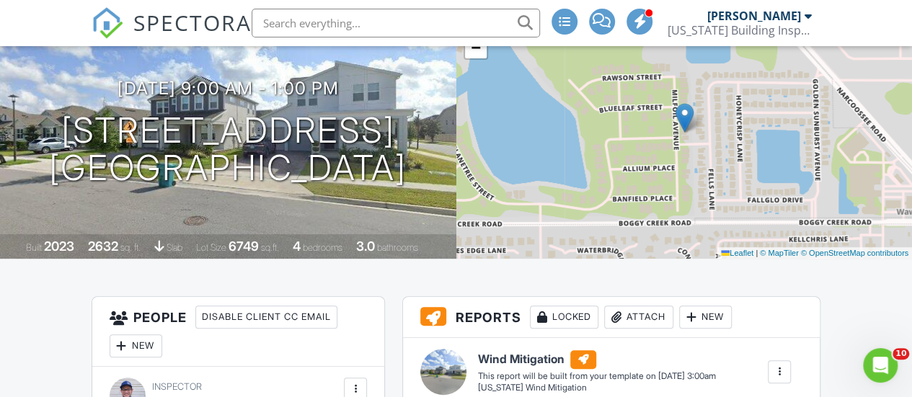
scroll to position [0, 0]
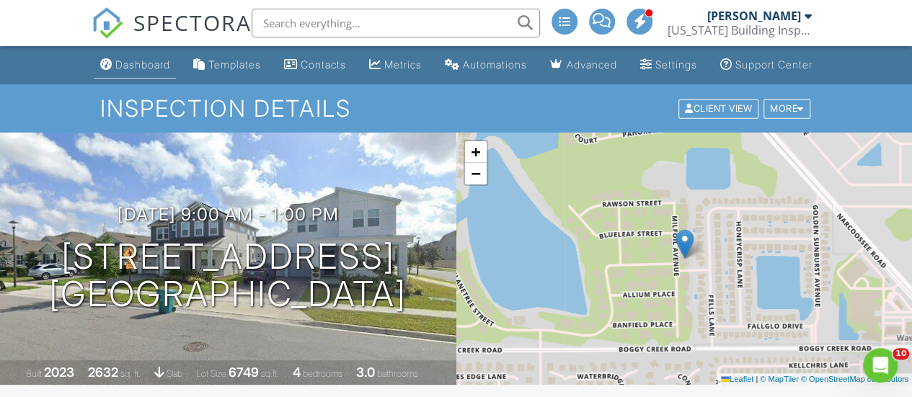
click at [115, 71] on div "Dashboard" at bounding box center [142, 64] width 55 height 12
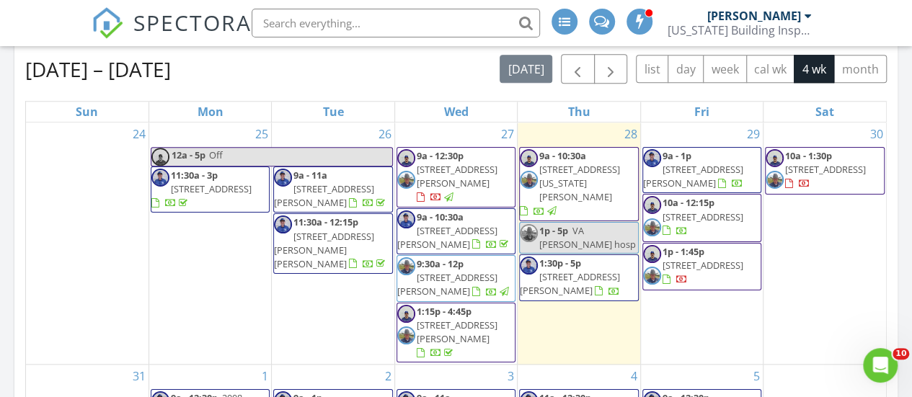
scroll to position [650, 0]
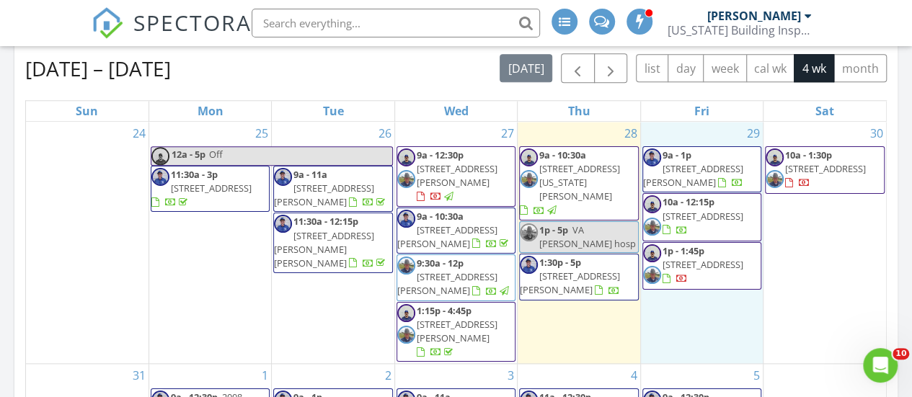
click at [712, 327] on div "29 9a - 1p [STREET_ADDRESS][PERSON_NAME] 10a - 12:15p [STREET_ADDRESS] 1p - 1:4…" at bounding box center [702, 243] width 122 height 242
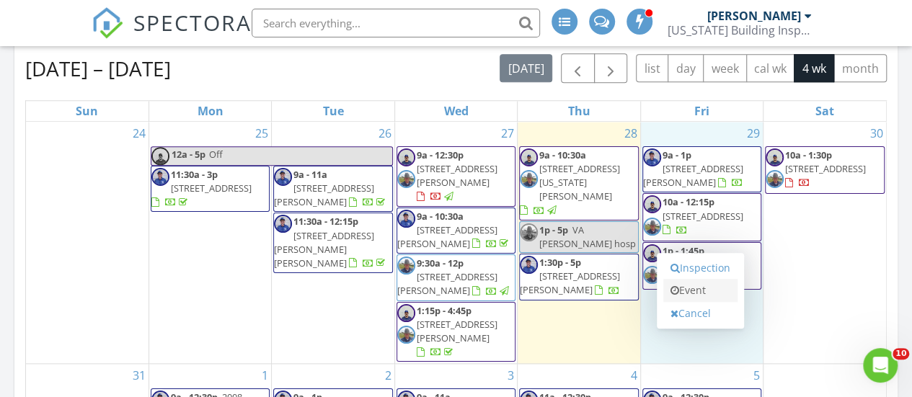
click at [706, 291] on link "Event" at bounding box center [700, 290] width 74 height 23
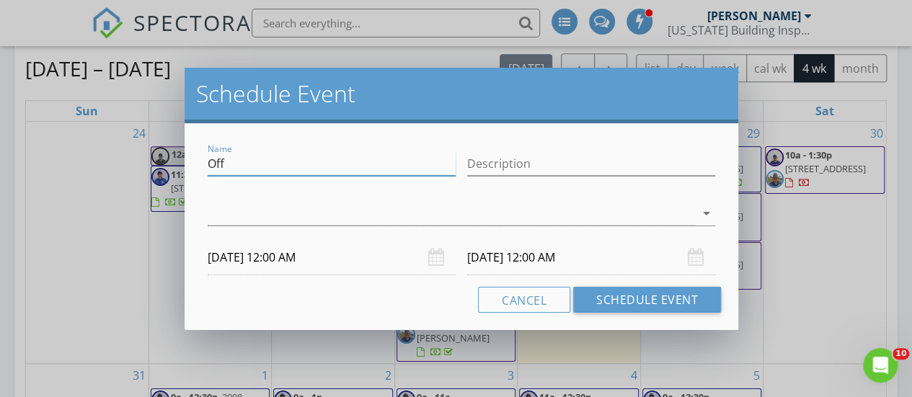
click at [392, 165] on input "Off" at bounding box center [332, 164] width 248 height 24
type input "O"
type input "Vista Del Largo recon"
click at [708, 210] on icon "arrow_drop_down" at bounding box center [706, 213] width 17 height 17
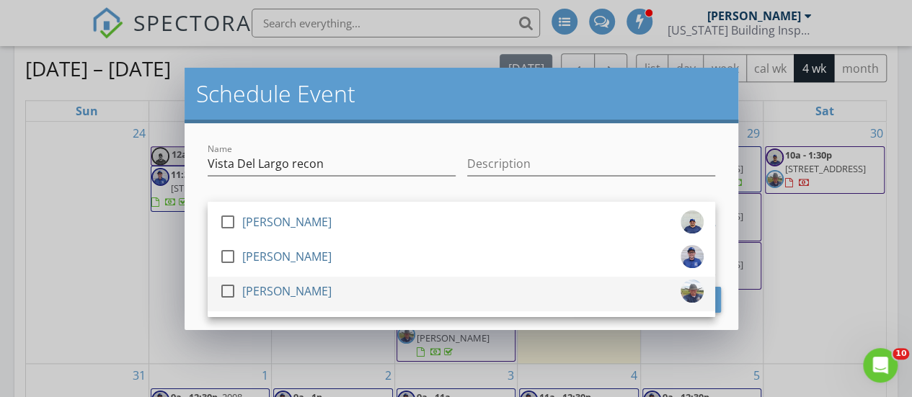
click at [231, 292] on div at bounding box center [228, 291] width 25 height 25
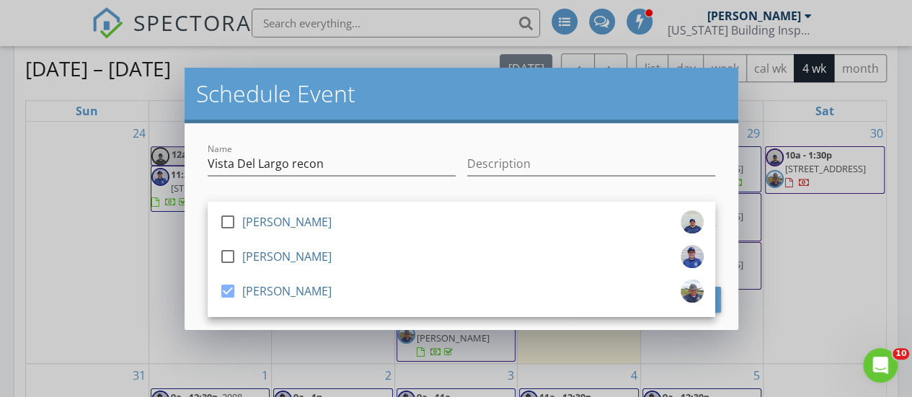
click at [197, 280] on div "Name Vista Del Largo recon Description check_box_outline_blank [PERSON_NAME] ch…" at bounding box center [462, 226] width 554 height 207
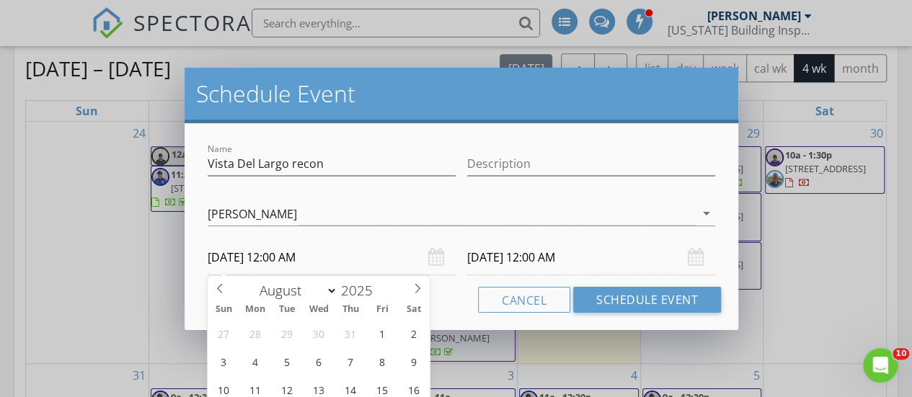
click at [290, 256] on input "[DATE] 12:00 AM" at bounding box center [332, 257] width 248 height 35
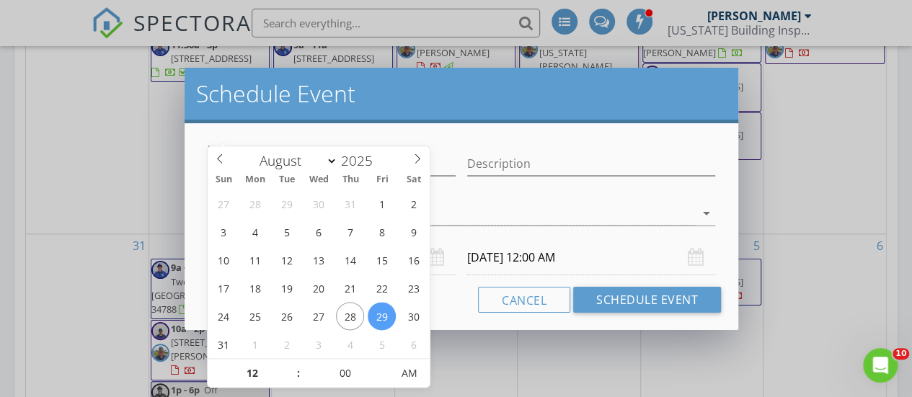
scroll to position [830, 0]
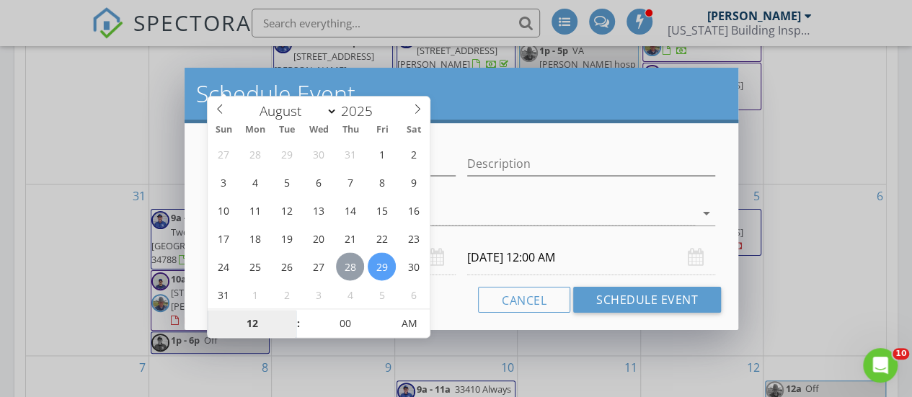
type input "[DATE] 12:00 AM"
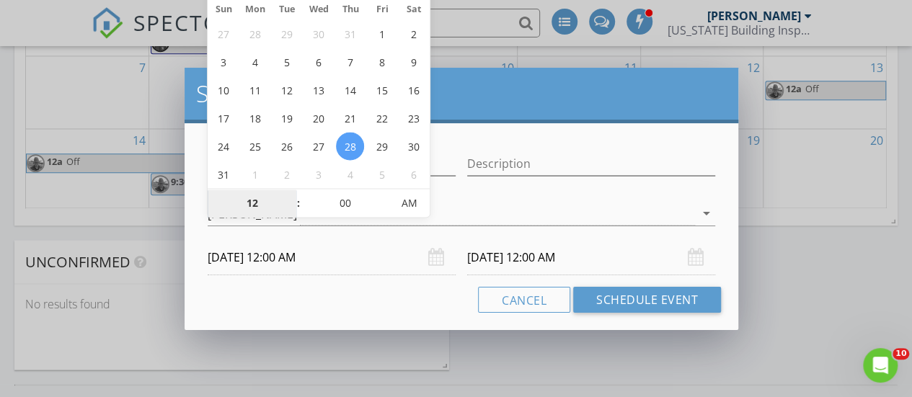
scroll to position [1131, 0]
type input "01"
type input "[DATE] 1:00 AM"
click at [290, 193] on span at bounding box center [291, 195] width 10 height 14
type input "[DATE] 1:00 AM"
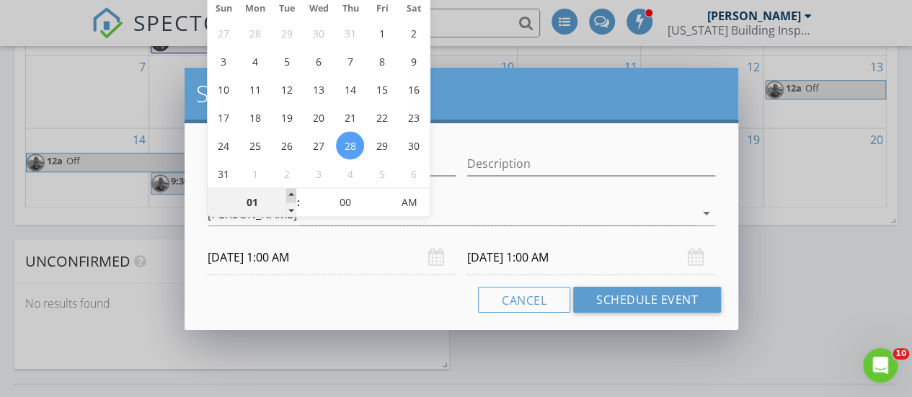
type input "02"
type input "[DATE] 2:00 AM"
click at [290, 193] on span at bounding box center [291, 195] width 10 height 14
type input "[DATE] 2:00 AM"
type input "03"
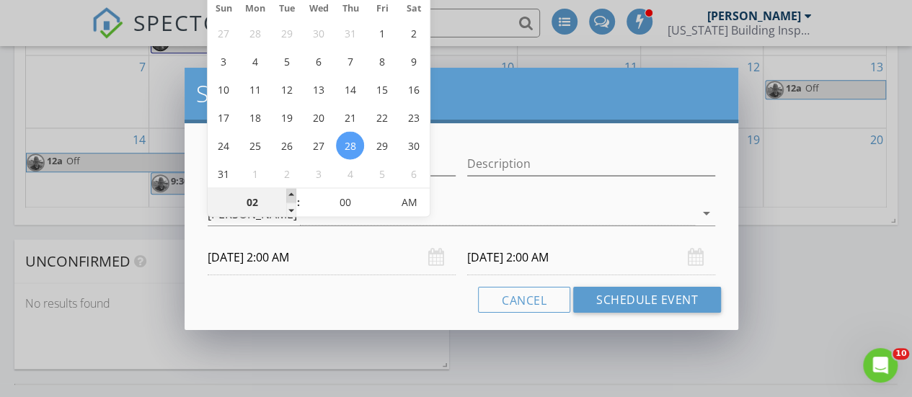
type input "[DATE] 3:00 AM"
click at [290, 193] on span at bounding box center [291, 195] width 10 height 14
type input "[DATE] 3:00 AM"
type input "04"
type input "[DATE] 4:00 AM"
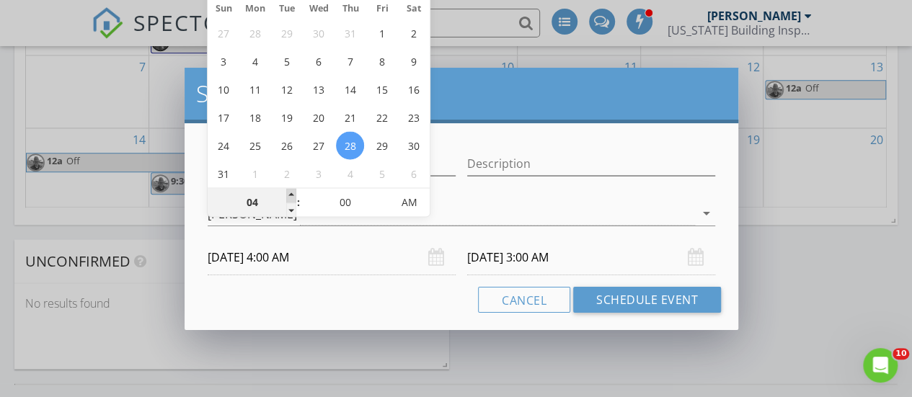
click at [290, 193] on span at bounding box center [291, 195] width 10 height 14
type input "[DATE] 4:00 AM"
type input "05"
type input "[DATE] 5:00 AM"
click at [290, 193] on span at bounding box center [291, 195] width 10 height 14
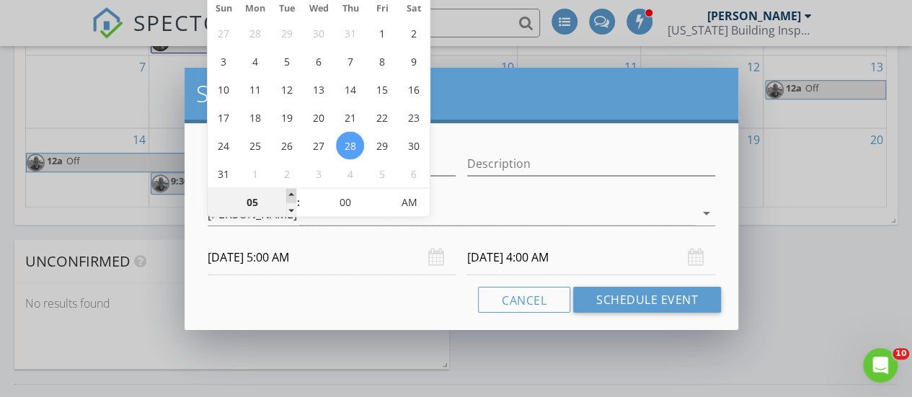
type input "[DATE] 5:00 AM"
type input "06"
type input "[DATE] 6:00 AM"
click at [290, 193] on span at bounding box center [291, 195] width 10 height 14
type input "[DATE] 6:00 AM"
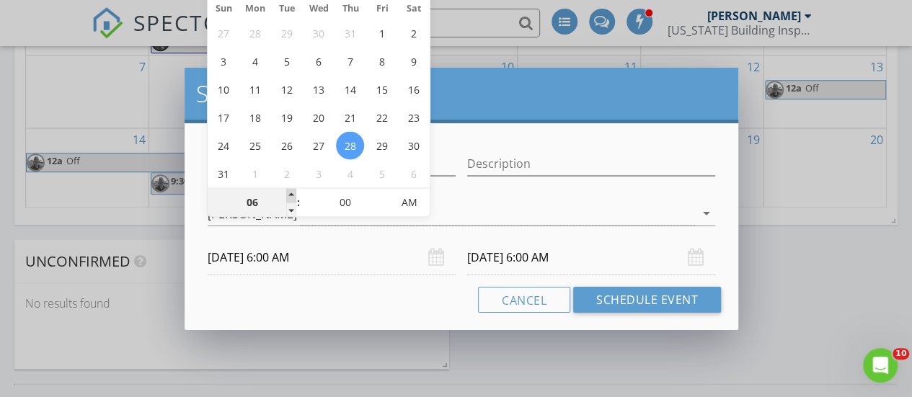
type input "07"
type input "[DATE] 7:00 AM"
click at [290, 193] on span at bounding box center [291, 195] width 10 height 14
type input "[DATE] 7:00 AM"
type input "08"
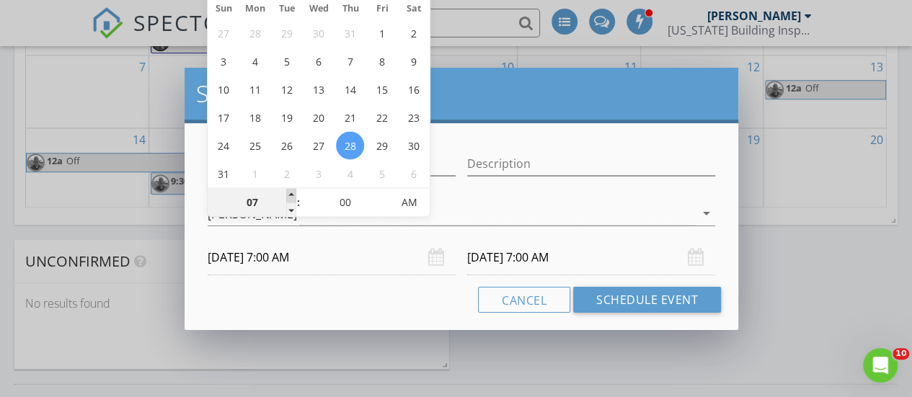
type input "[DATE] 8:00 AM"
click at [290, 193] on span at bounding box center [291, 195] width 10 height 14
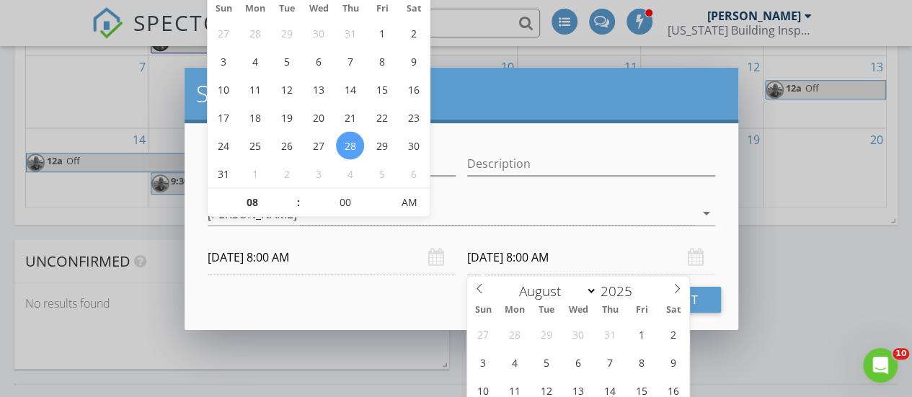
click at [498, 255] on input "[DATE] 8:00 AM" at bounding box center [591, 257] width 248 height 35
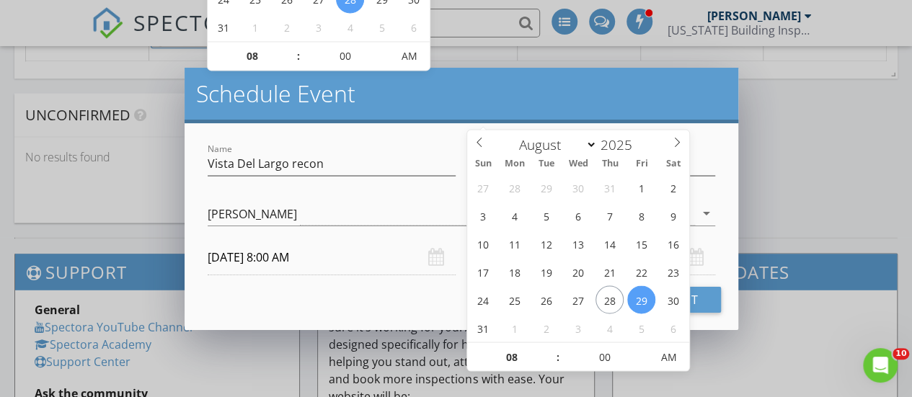
scroll to position [1278, 0]
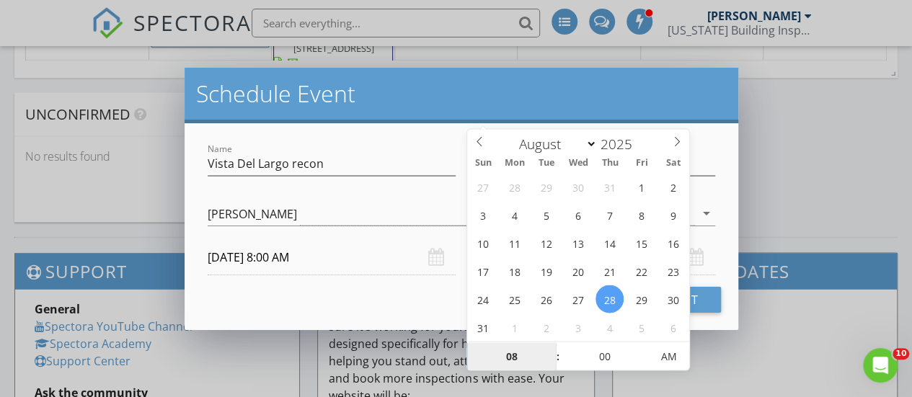
type input "[DATE] 8:00 AM"
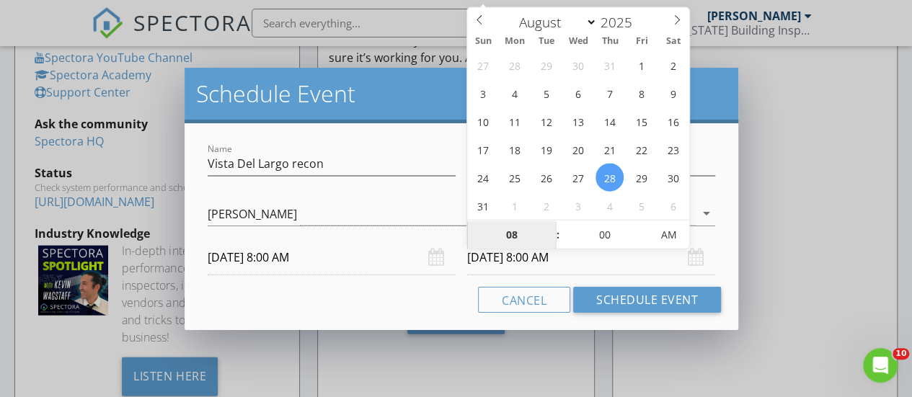
scroll to position [1547, 0]
type input "09"
type input "[DATE] 9:00 AM"
click at [551, 223] on span at bounding box center [551, 227] width 10 height 14
type input "10"
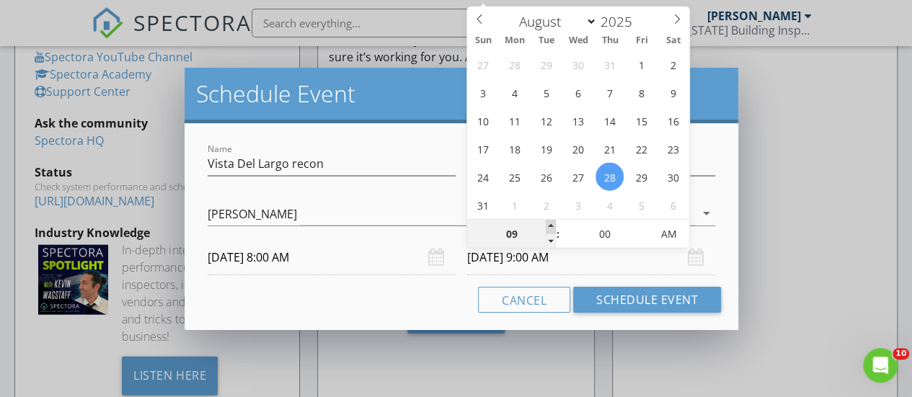
type input "[DATE] 10:00 AM"
click at [551, 223] on span at bounding box center [551, 227] width 10 height 14
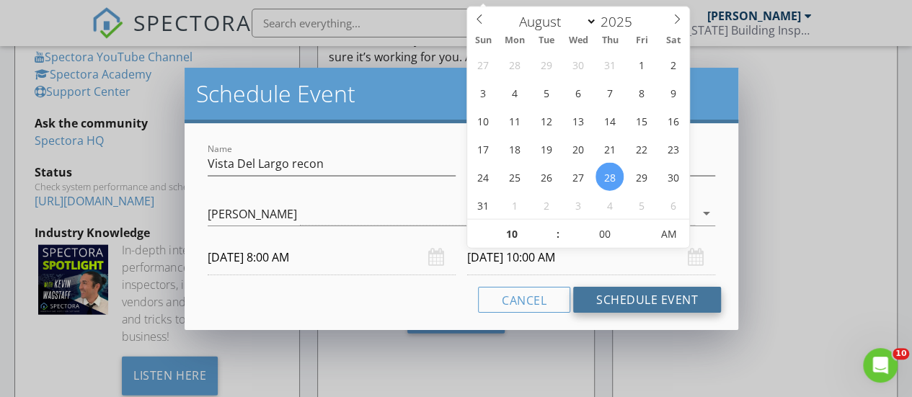
click at [617, 301] on button "Schedule Event" at bounding box center [647, 300] width 148 height 26
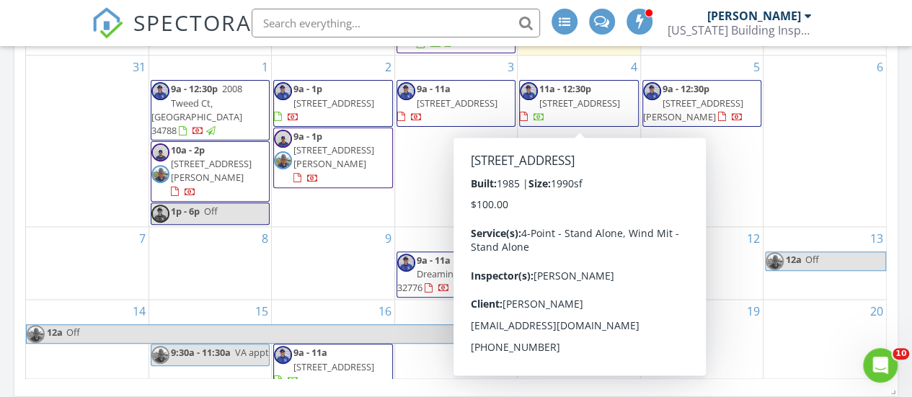
scroll to position [960, 0]
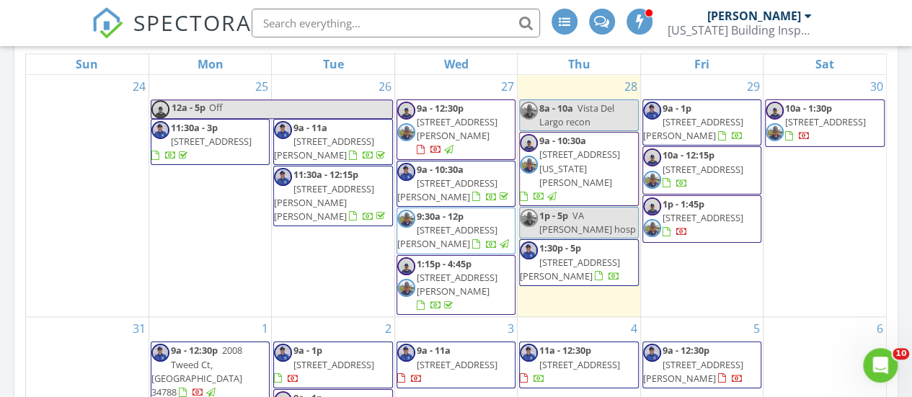
scroll to position [697, 0]
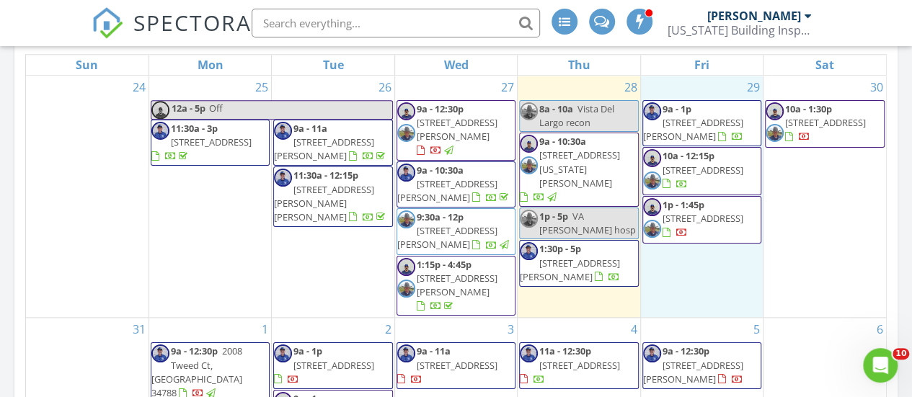
click at [727, 299] on div "29 9a - 1p [STREET_ADDRESS][PERSON_NAME] 10a - 12:15p [STREET_ADDRESS] 1p - 1:4…" at bounding box center [702, 197] width 122 height 242
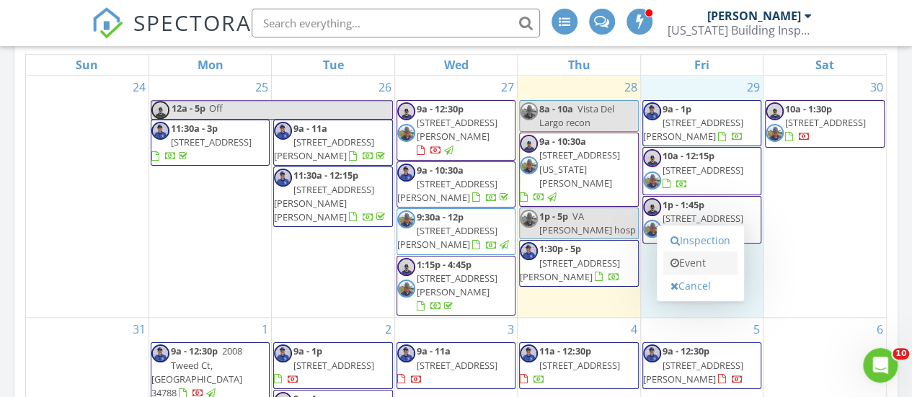
click at [704, 266] on link "Event" at bounding box center [700, 263] width 74 height 23
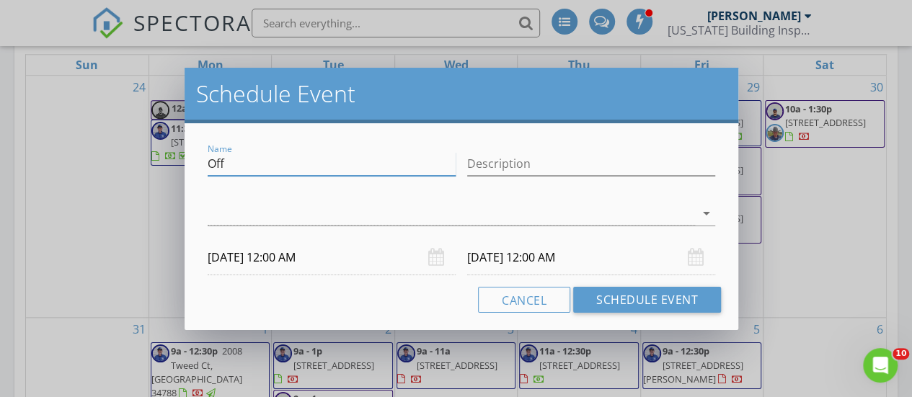
click at [424, 163] on input "Off" at bounding box center [332, 164] width 248 height 24
type input "O"
type input "Vista Del Largo recon"
click at [709, 214] on icon "arrow_drop_down" at bounding box center [706, 213] width 17 height 17
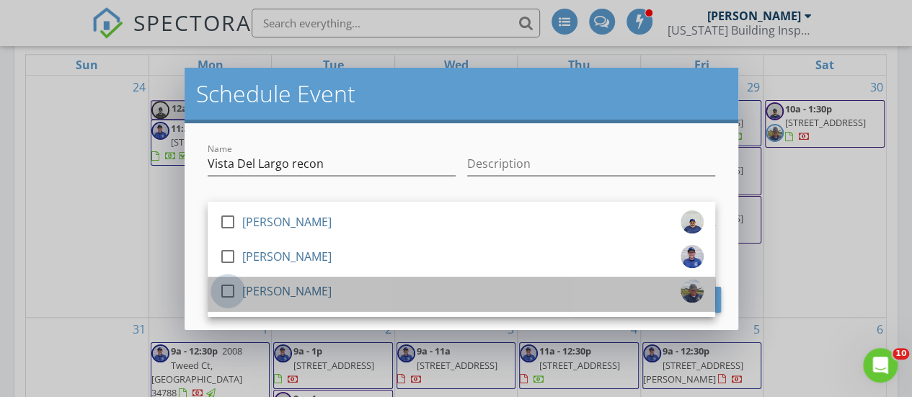
click at [230, 286] on div at bounding box center [228, 291] width 25 height 25
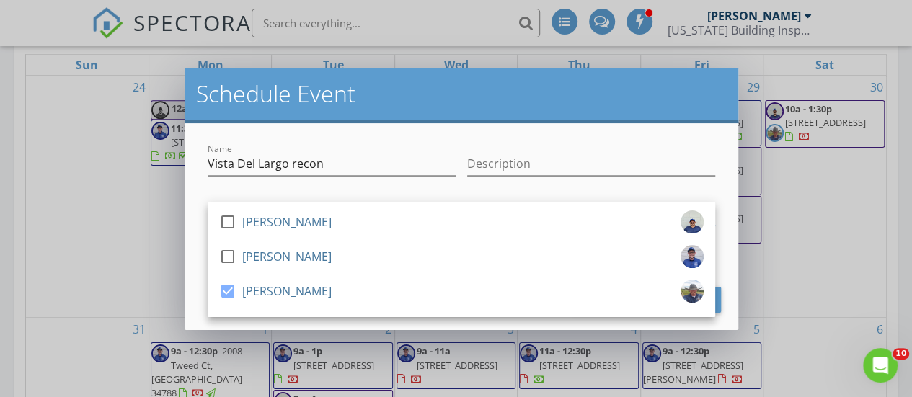
click at [201, 257] on div "Name Vista Del Largo recon Description check_box_outline_blank [PERSON_NAME] ch…" at bounding box center [462, 226] width 554 height 207
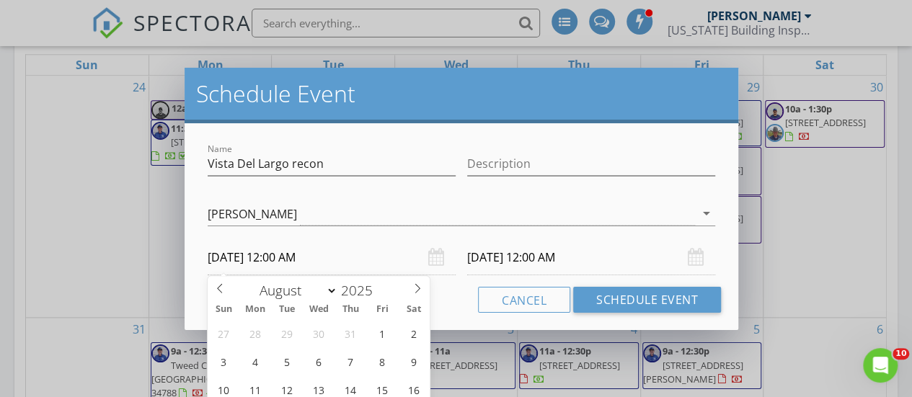
click at [244, 257] on input "[DATE] 12:00 AM" at bounding box center [332, 257] width 248 height 35
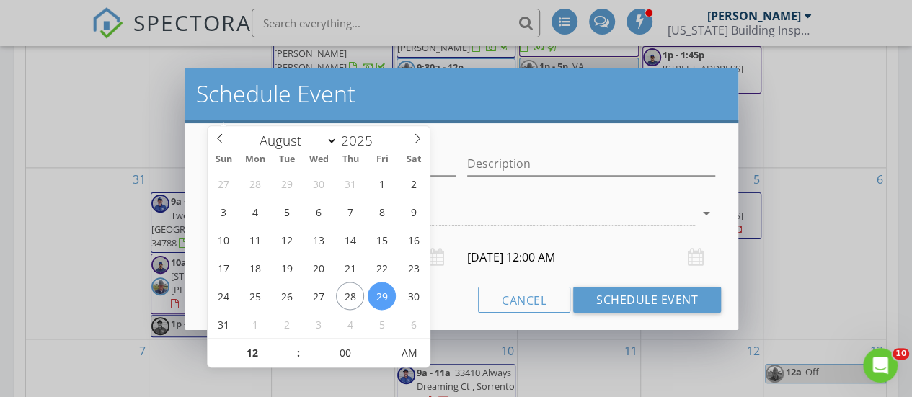
scroll to position [851, 0]
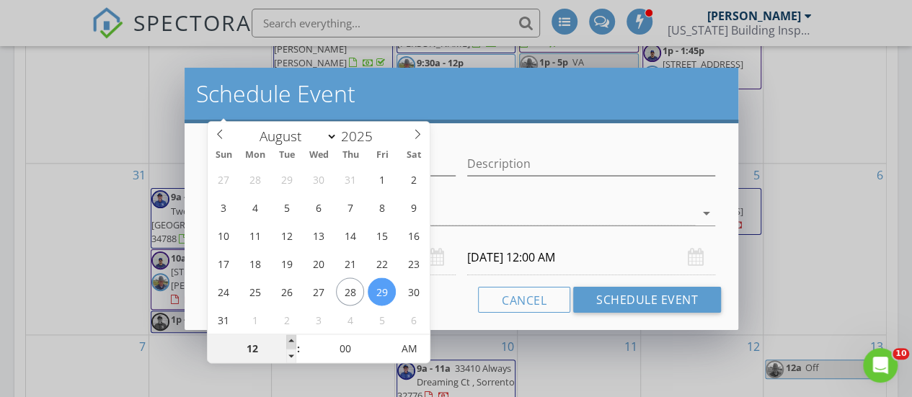
type input "01"
type input "[DATE] 1:00 AM"
click at [294, 343] on span at bounding box center [291, 342] width 10 height 14
type input "[DATE] 1:00 AM"
type input "02"
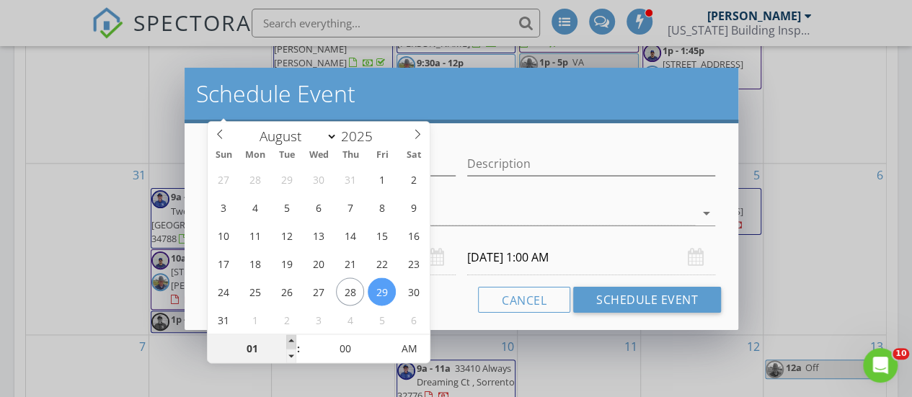
type input "[DATE] 2:00 AM"
click at [294, 343] on span at bounding box center [291, 342] width 10 height 14
type input "[DATE] 2:00 AM"
type input "03"
type input "[DATE] 3:00 AM"
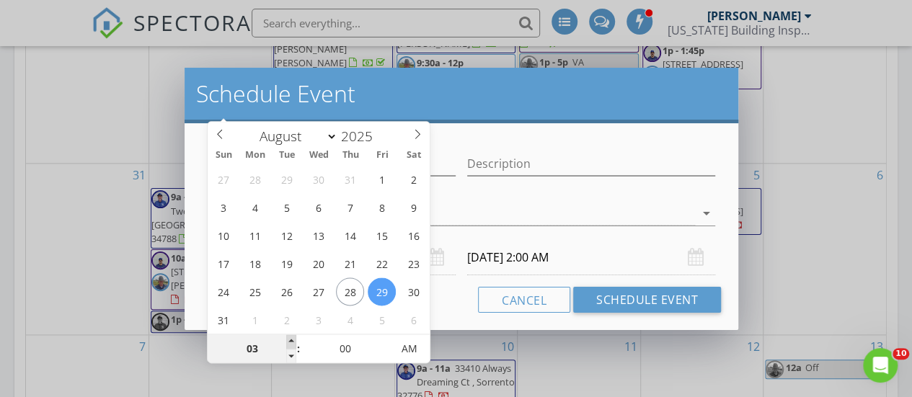
click at [294, 343] on span at bounding box center [291, 342] width 10 height 14
type input "[DATE] 3:00 AM"
type input "04"
type input "[DATE] 4:00 AM"
click at [294, 343] on span at bounding box center [291, 342] width 10 height 14
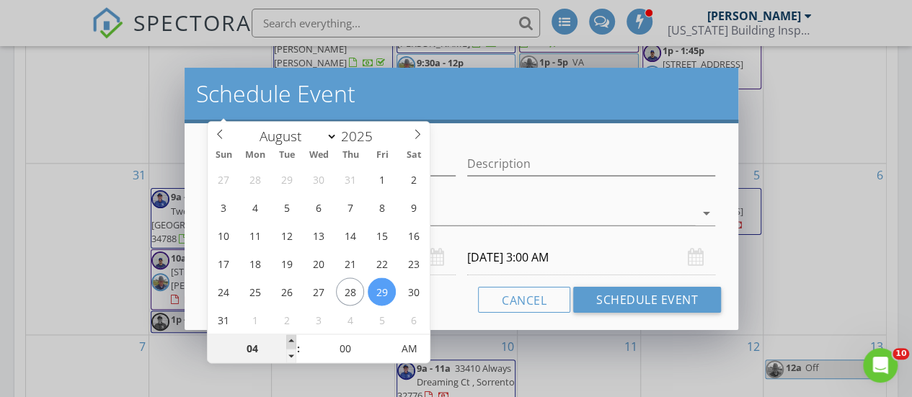
type input "05"
type input "[DATE] 5:00 AM"
click at [294, 343] on span at bounding box center [291, 342] width 10 height 14
type input "06"
type input "[DATE] 6:00 AM"
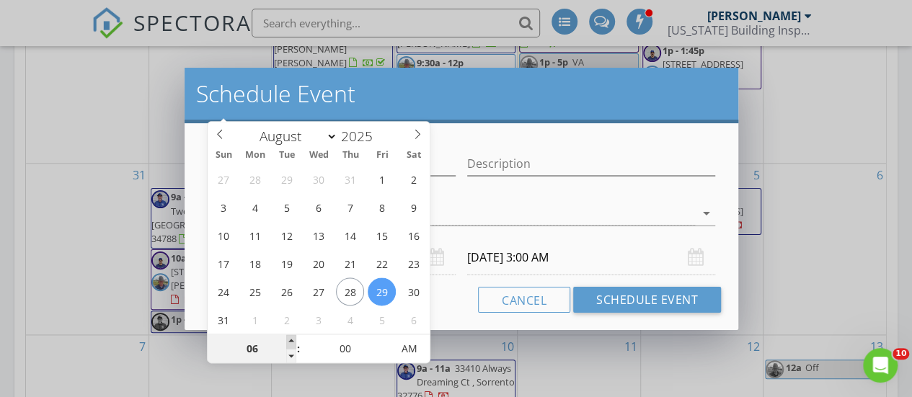
click at [294, 343] on span at bounding box center [291, 342] width 10 height 14
type input "[DATE] 6:00 AM"
type input "07"
type input "[DATE] 7:00 AM"
click at [294, 343] on span at bounding box center [291, 342] width 10 height 14
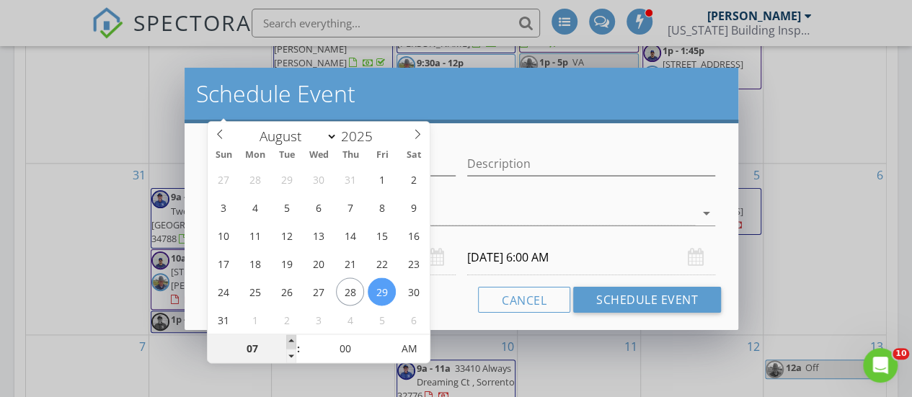
type input "[DATE] 7:00 AM"
type input "08"
type input "[DATE] 8:00 AM"
click at [294, 343] on span at bounding box center [291, 342] width 10 height 14
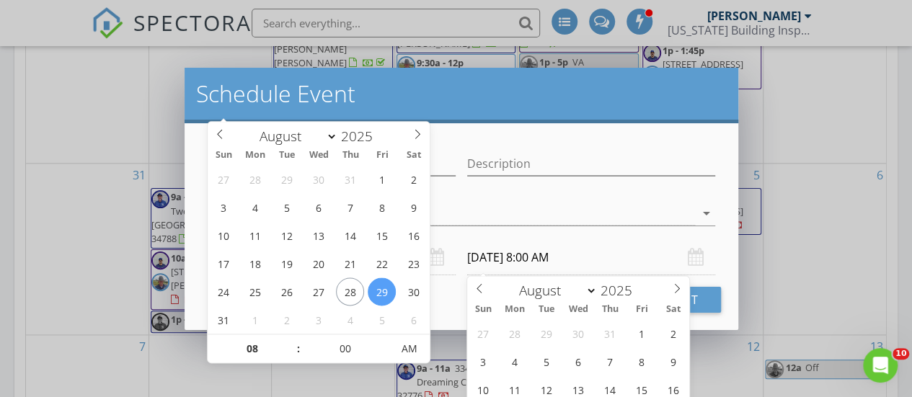
click at [506, 260] on input "[DATE] 8:00 AM" at bounding box center [591, 257] width 248 height 35
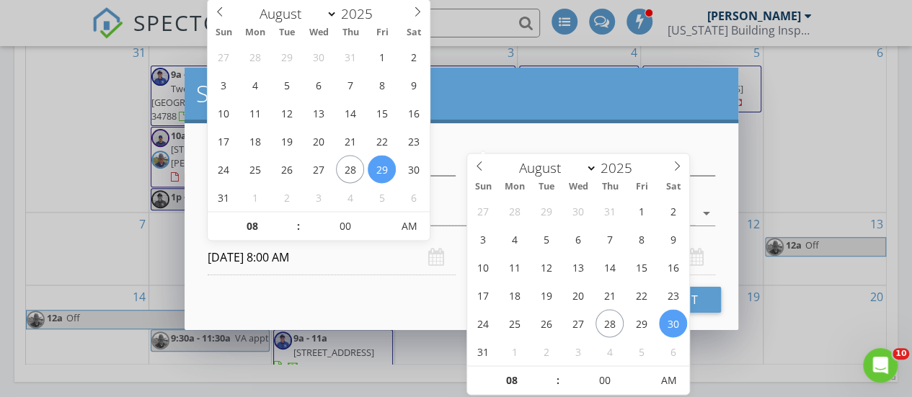
scroll to position [985, 0]
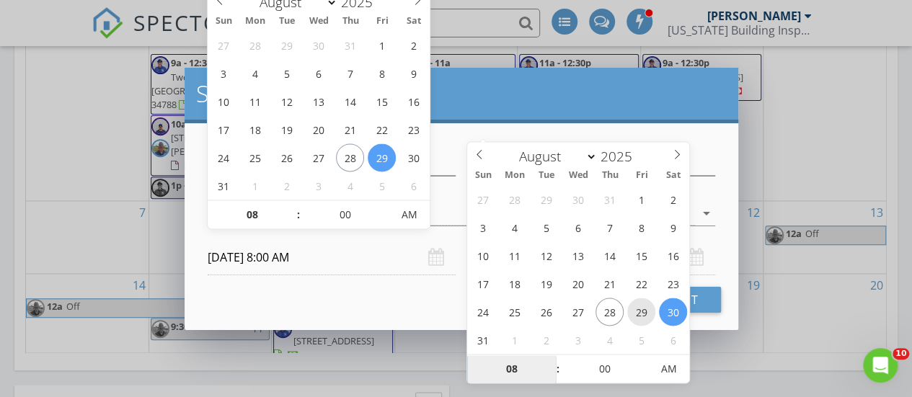
type input "[DATE] 8:00 AM"
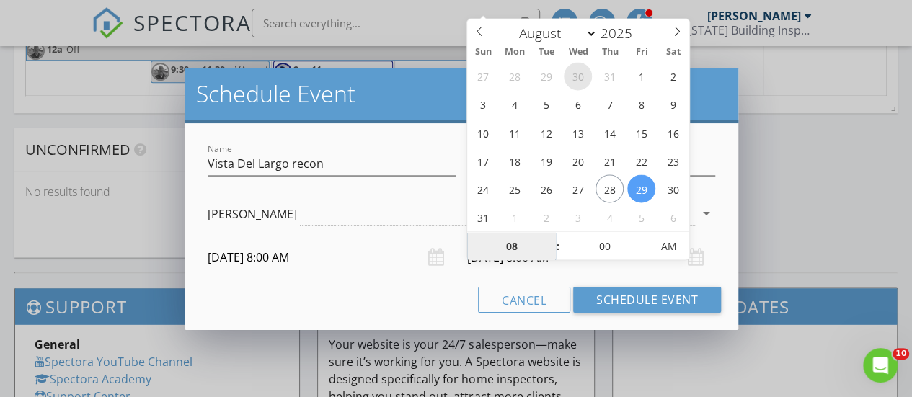
scroll to position [1243, 0]
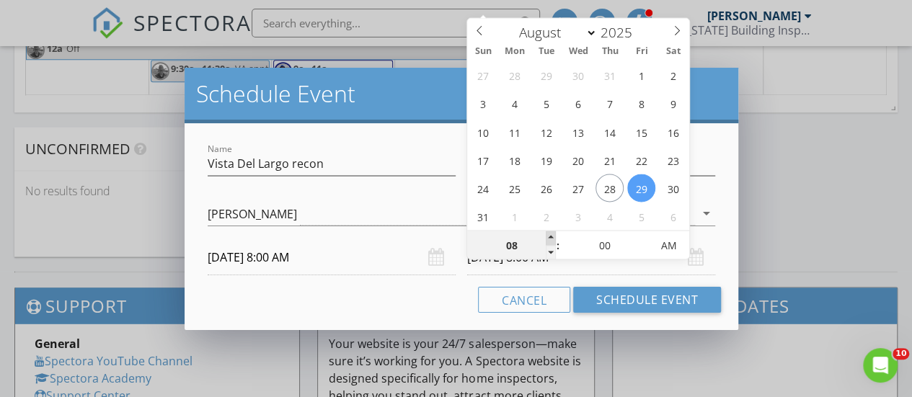
type input "09"
type input "[DATE] 9:00 AM"
click at [552, 237] on span at bounding box center [551, 238] width 10 height 14
type input "10"
type input "[DATE] 10:00 AM"
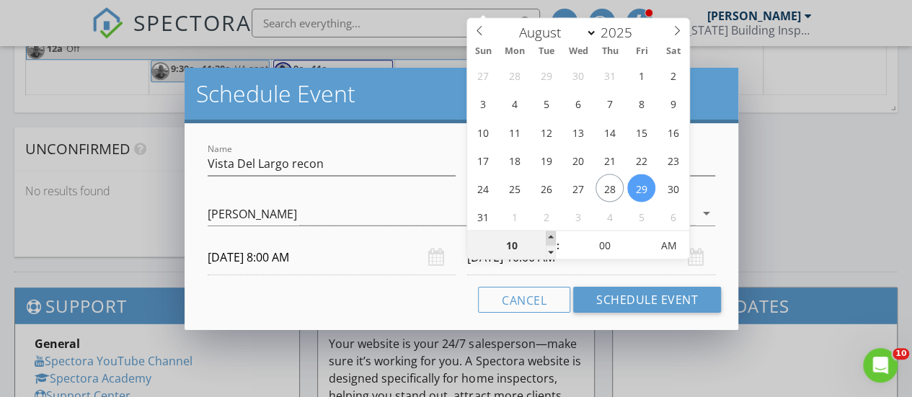
click at [552, 237] on span at bounding box center [551, 238] width 10 height 14
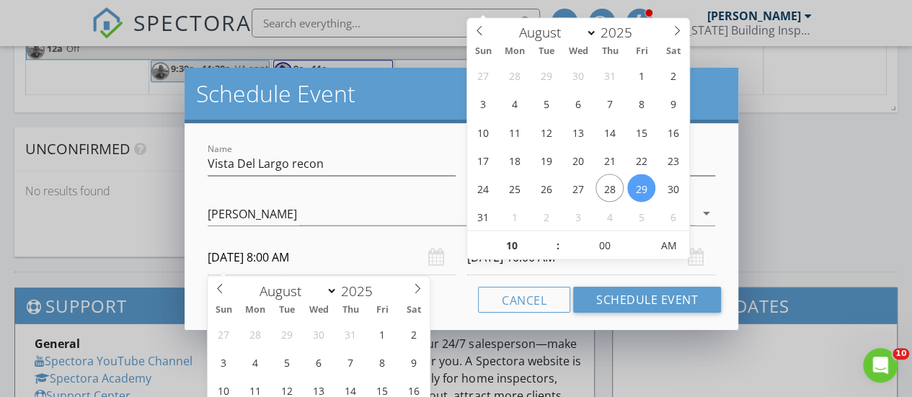
click at [400, 240] on input "[DATE] 8:00 AM" at bounding box center [332, 257] width 248 height 35
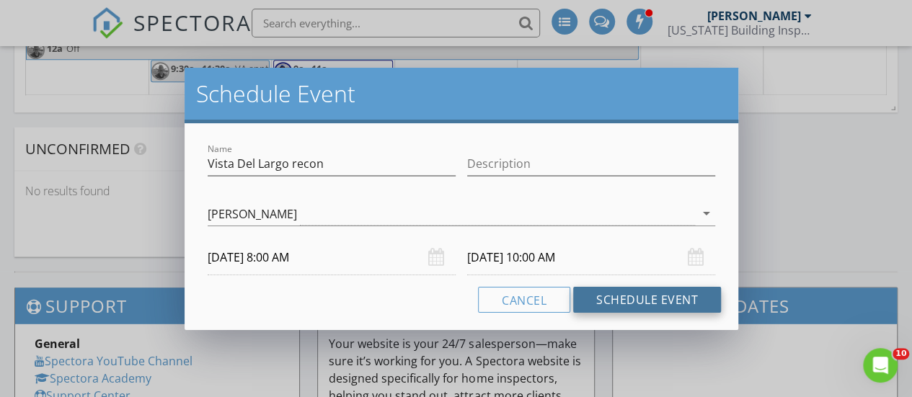
click at [603, 304] on button "Schedule Event" at bounding box center [647, 300] width 148 height 26
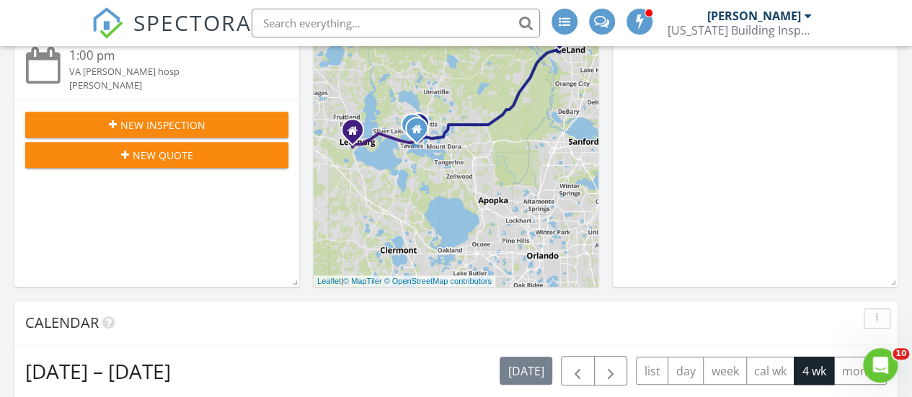
scroll to position [347, 0]
